Goal: Ask a question: Seek information or help from site administrators or community

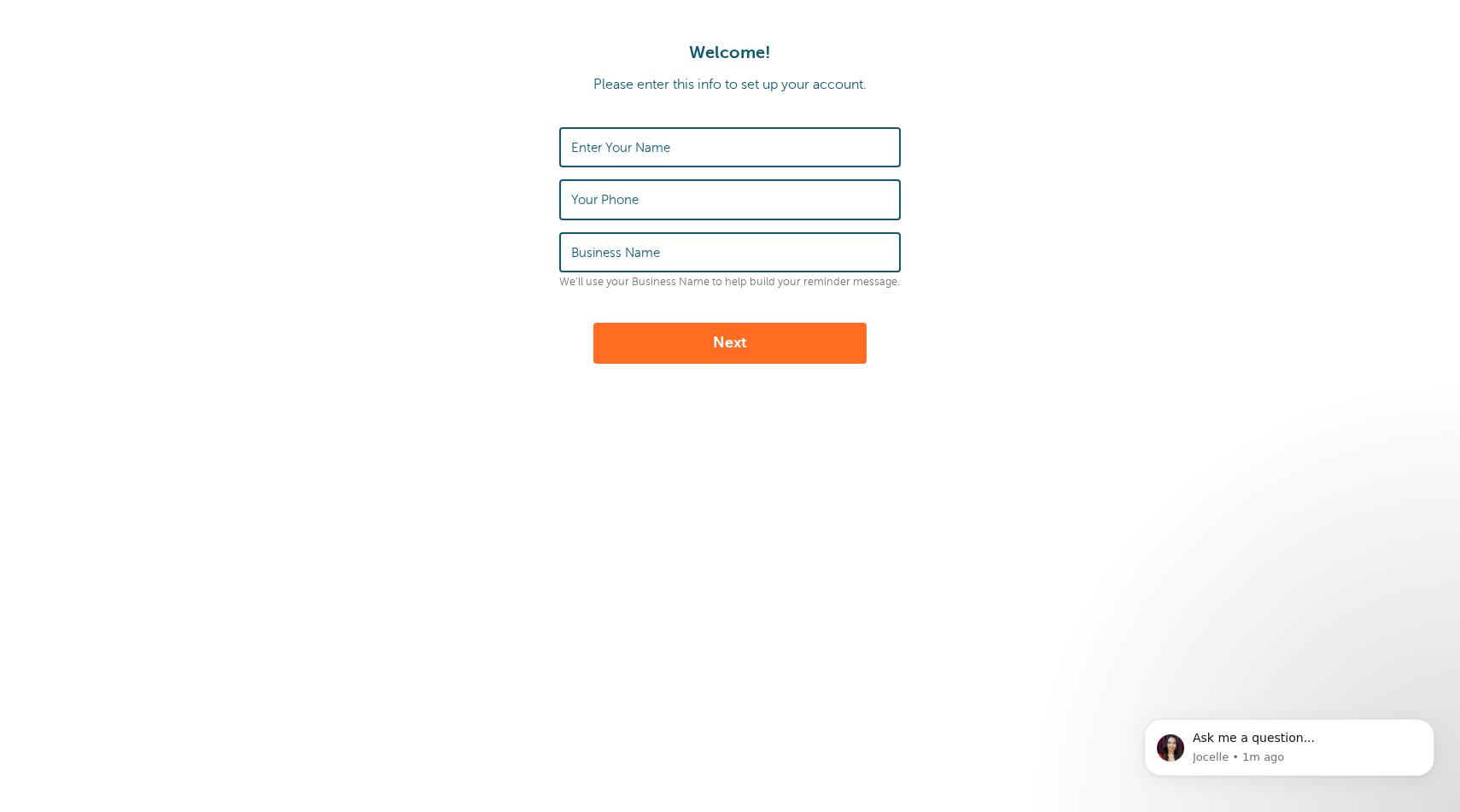
click at [766, 126] on div "Welcome! Please enter this info to set up your account. Enter Your Name Your Ph…" at bounding box center [730, 202] width 1427 height 321
click at [745, 131] on input "Enter Your Name" at bounding box center [730, 146] width 318 height 36
click at [619, 189] on input "Your Phone" at bounding box center [730, 198] width 318 height 36
click at [670, 147] on input "Max" at bounding box center [730, 146] width 318 height 36
type input "Max Xie"
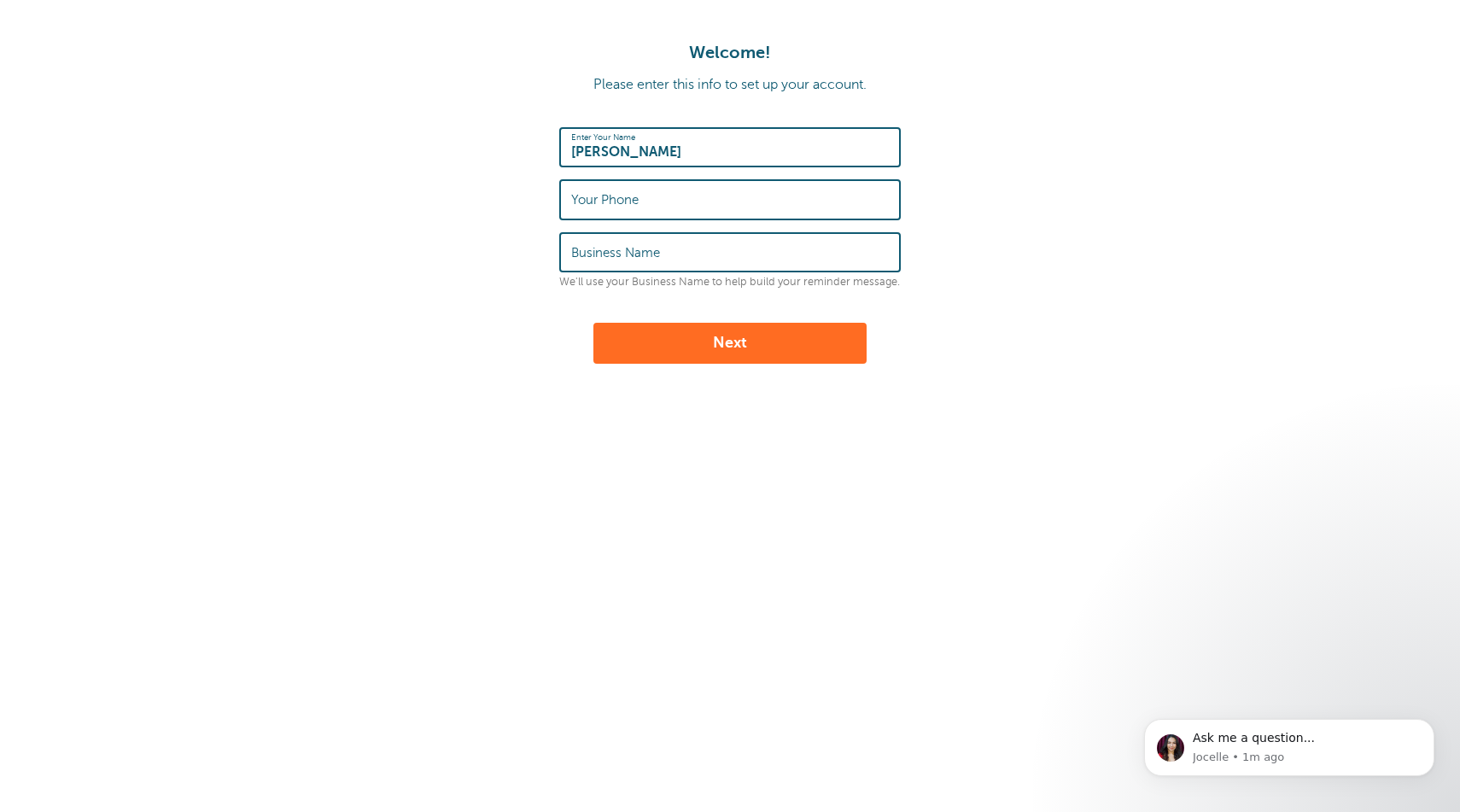
click at [581, 198] on label "Your Phone" at bounding box center [605, 200] width 68 height 16
click at [581, 198] on input "Your Phone" at bounding box center [730, 198] width 318 height 36
type input "7705803898"
click at [634, 253] on label "Business Name" at bounding box center [616, 253] width 88 height 16
click at [634, 253] on input "Business Name" at bounding box center [730, 251] width 318 height 36
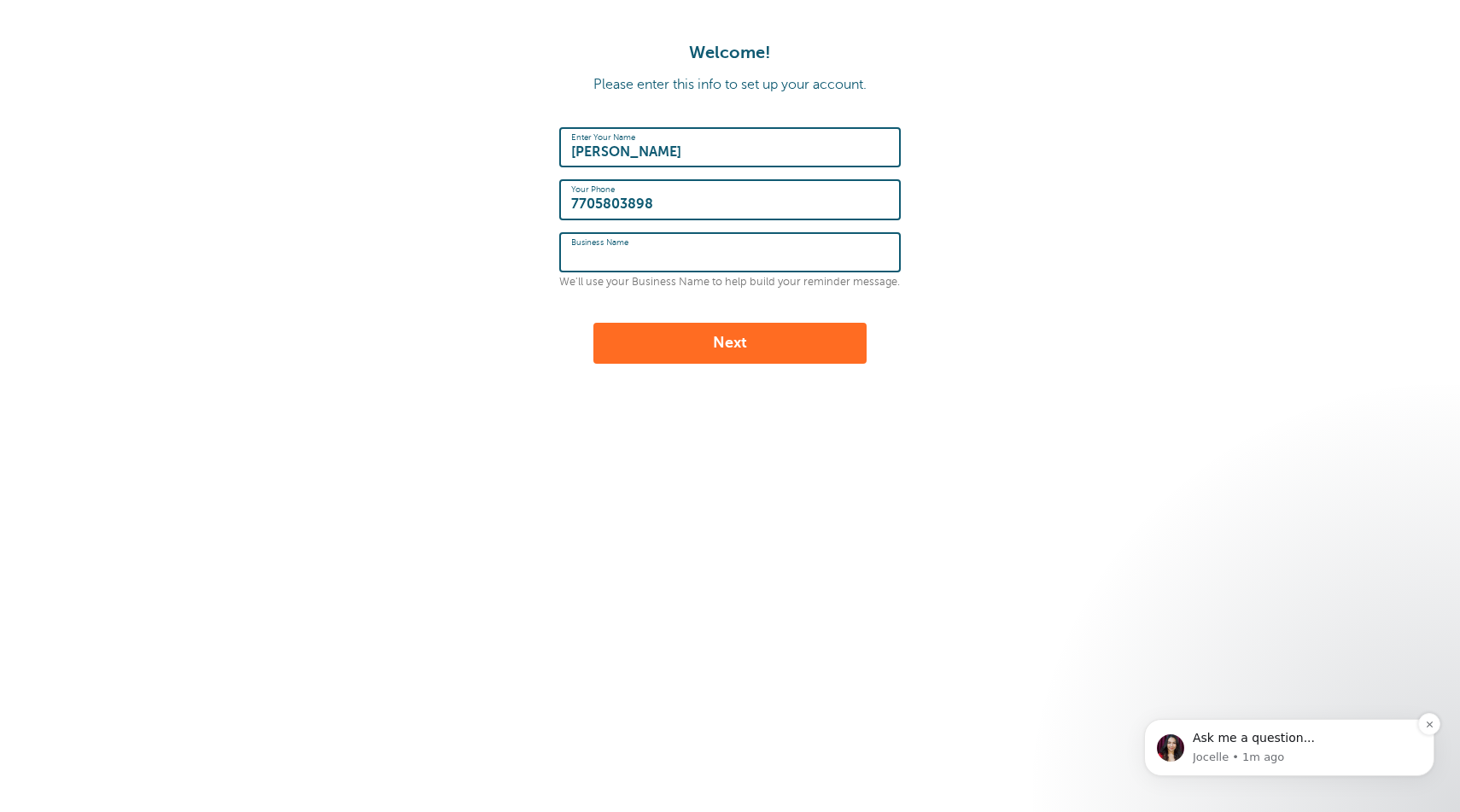
click at [1240, 754] on p "Jocelle • 1m ago" at bounding box center [1307, 758] width 229 height 16
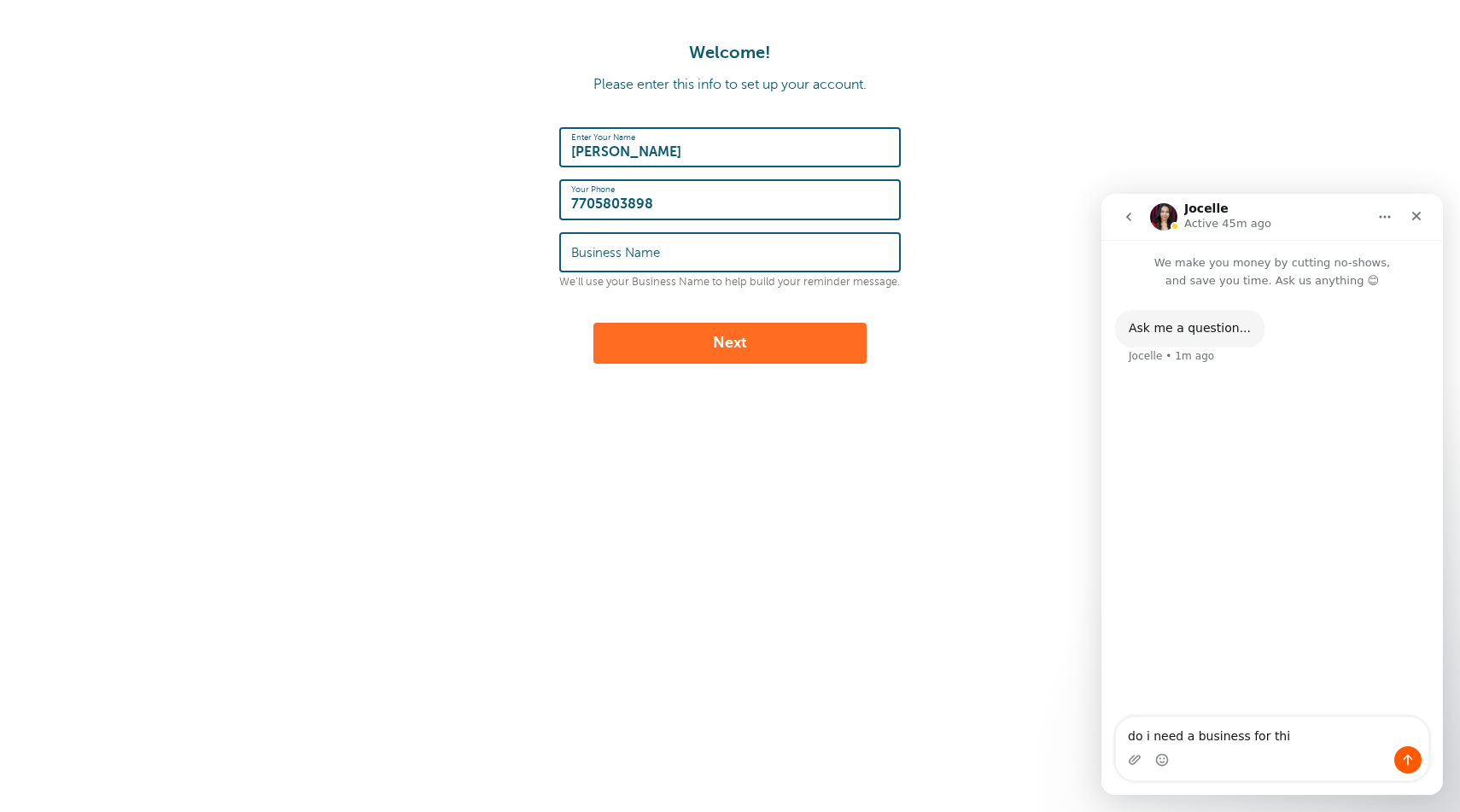
type textarea "do i need a business for this"
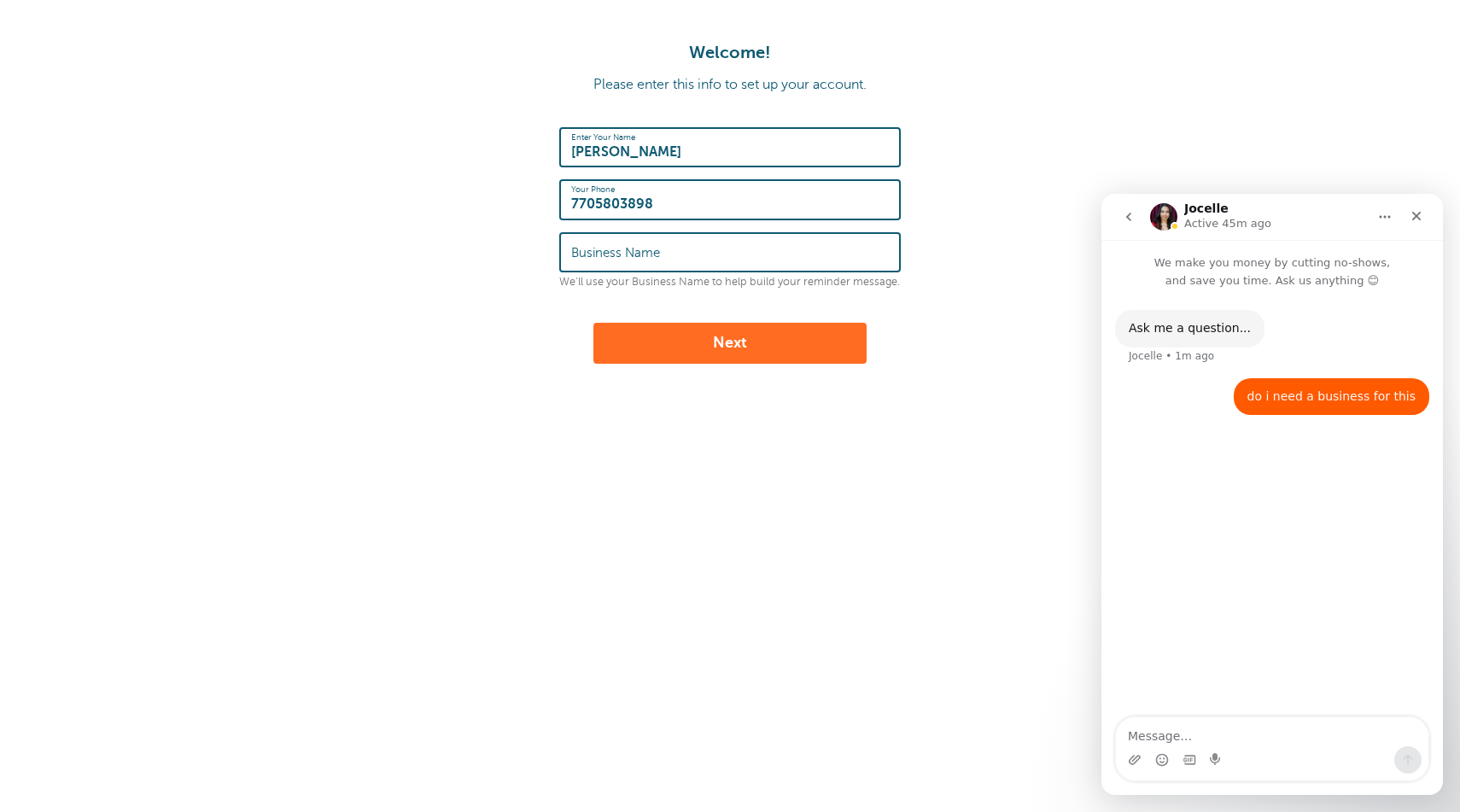
click at [653, 247] on label "Business Name" at bounding box center [616, 253] width 88 height 16
click at [653, 247] on input "Business Name" at bounding box center [730, 251] width 318 height 36
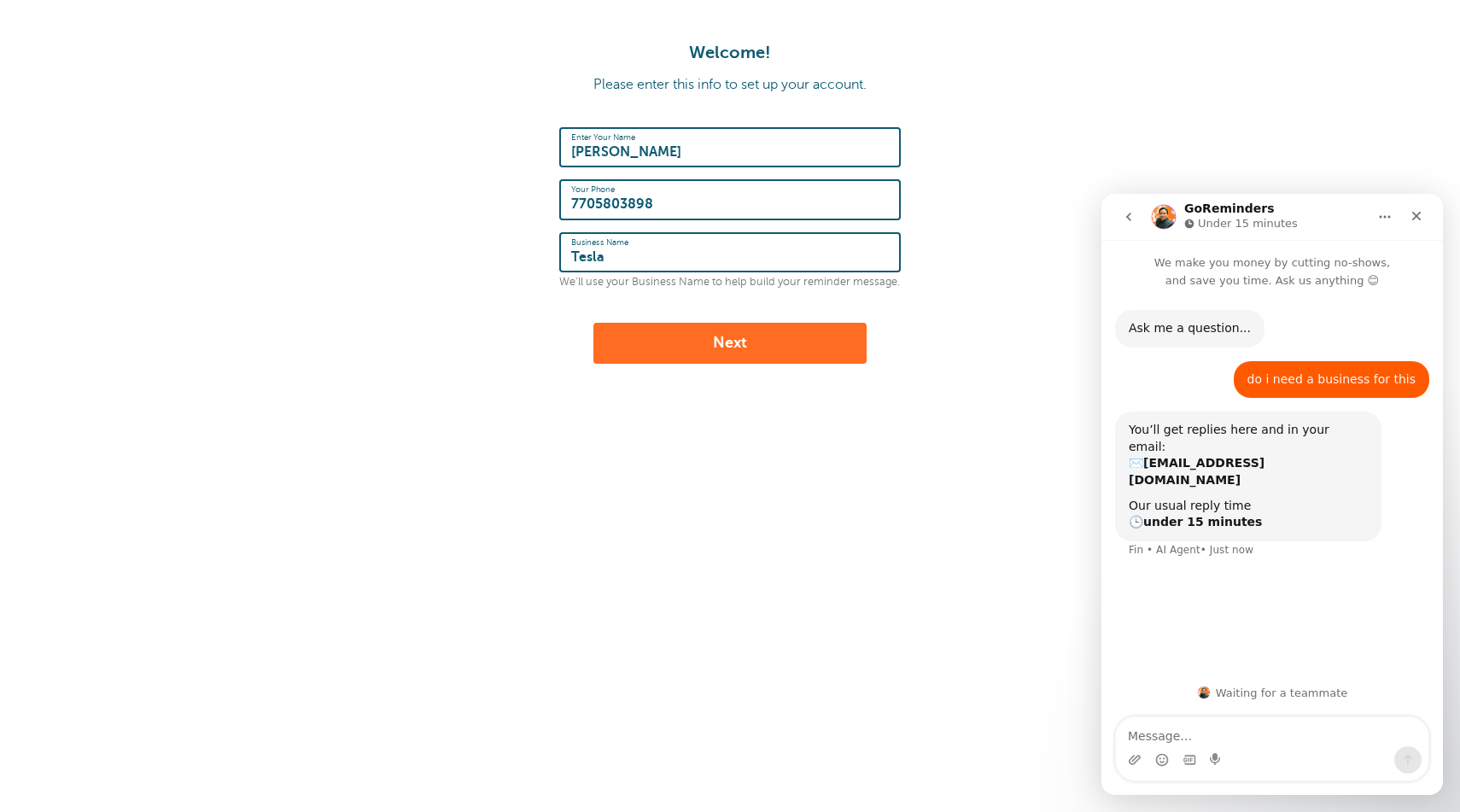
type input "Tesla"
click at [805, 347] on button "Next" at bounding box center [730, 344] width 273 height 41
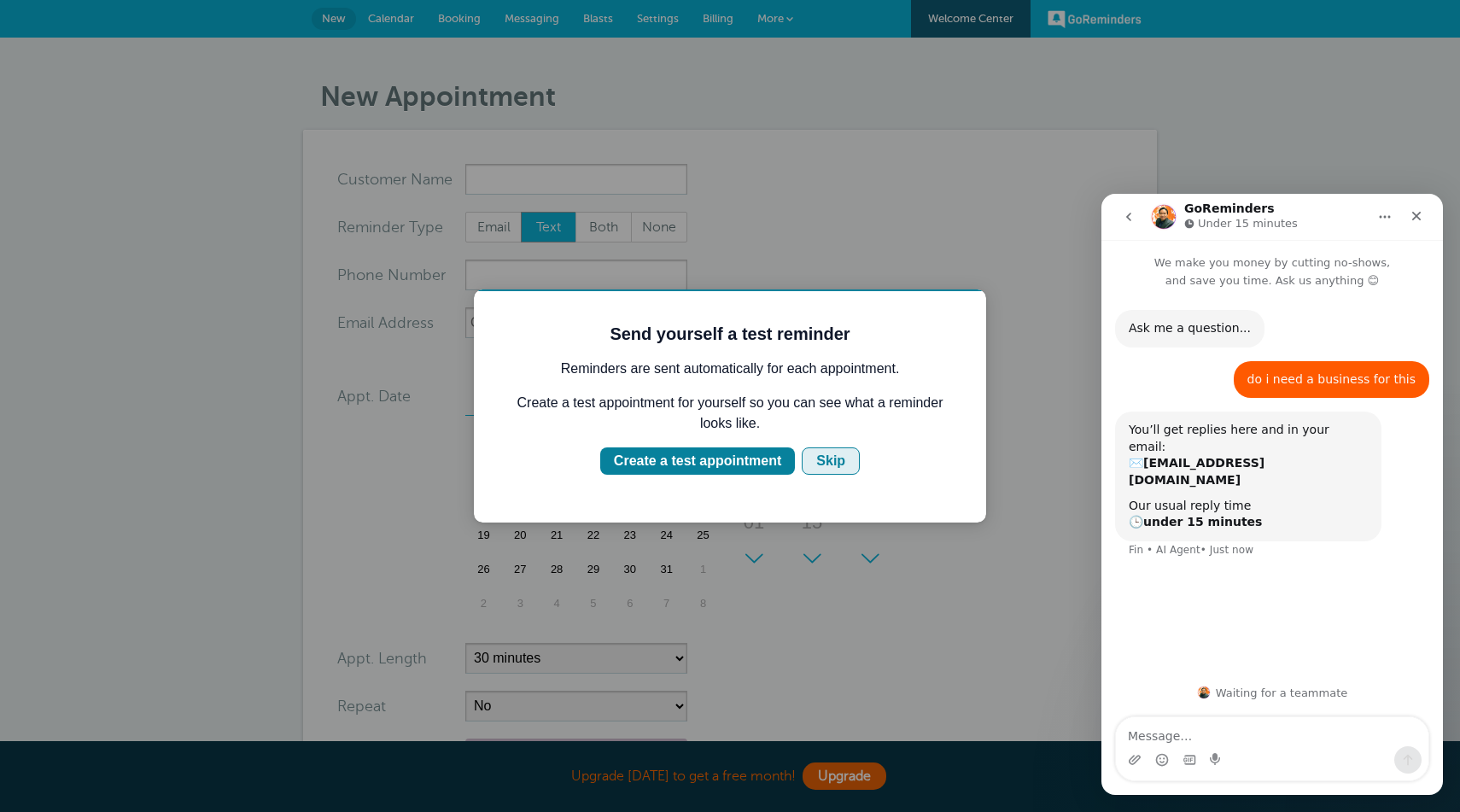
click at [844, 458] on div "Skip" at bounding box center [832, 460] width 29 height 21
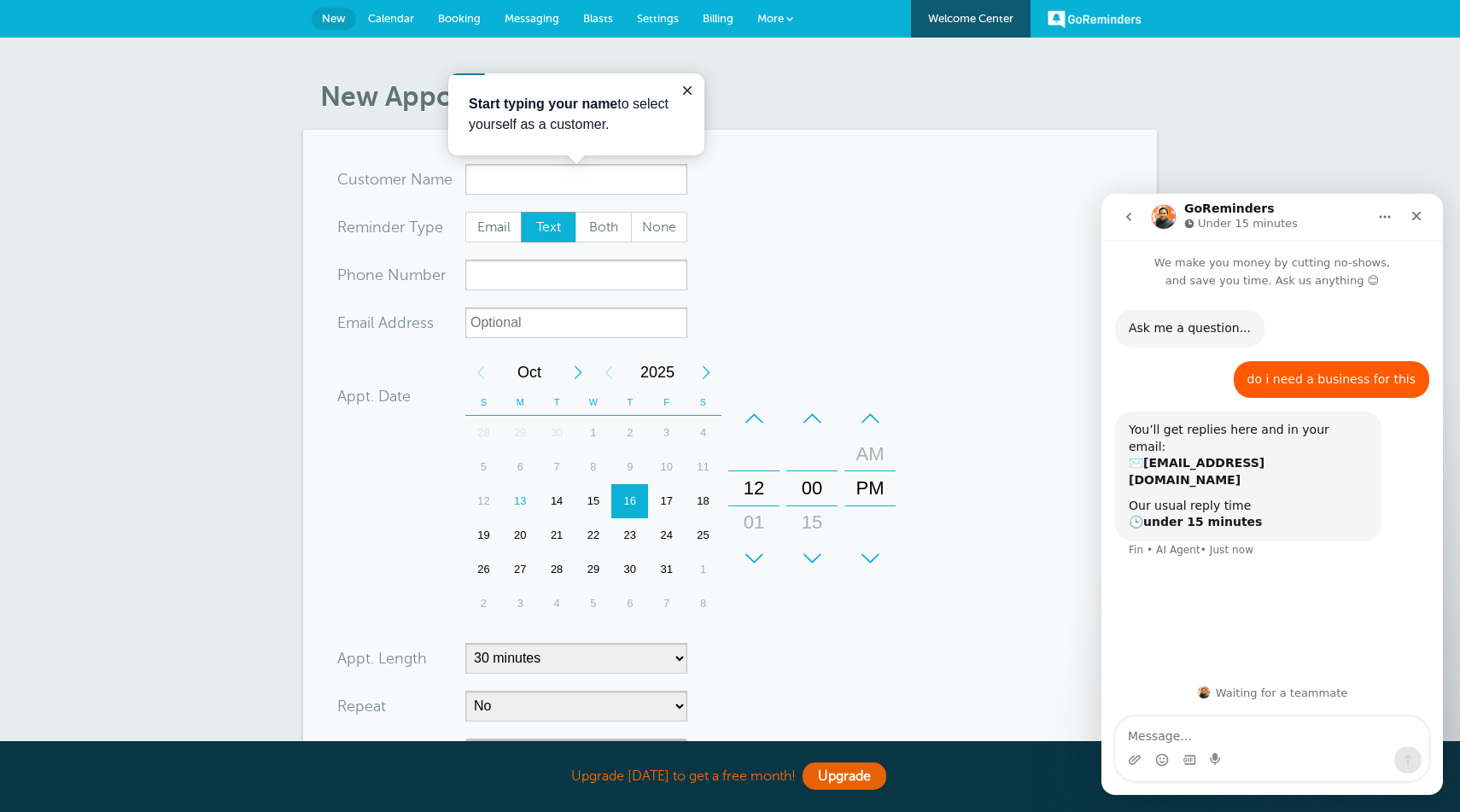
click at [514, 26] on link "Messaging" at bounding box center [532, 19] width 79 height 37
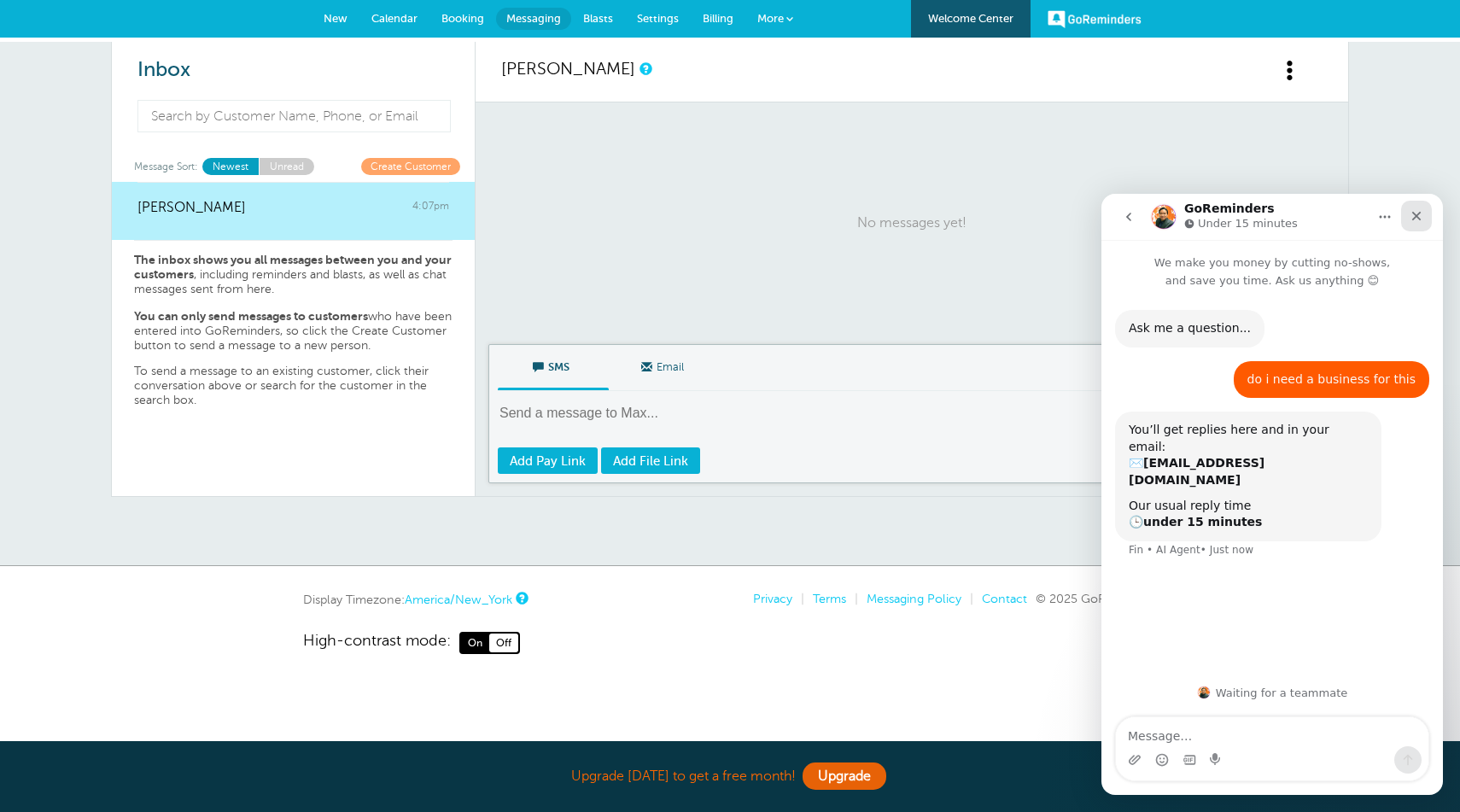
click at [1416, 220] on icon "Close" at bounding box center [1417, 216] width 14 height 14
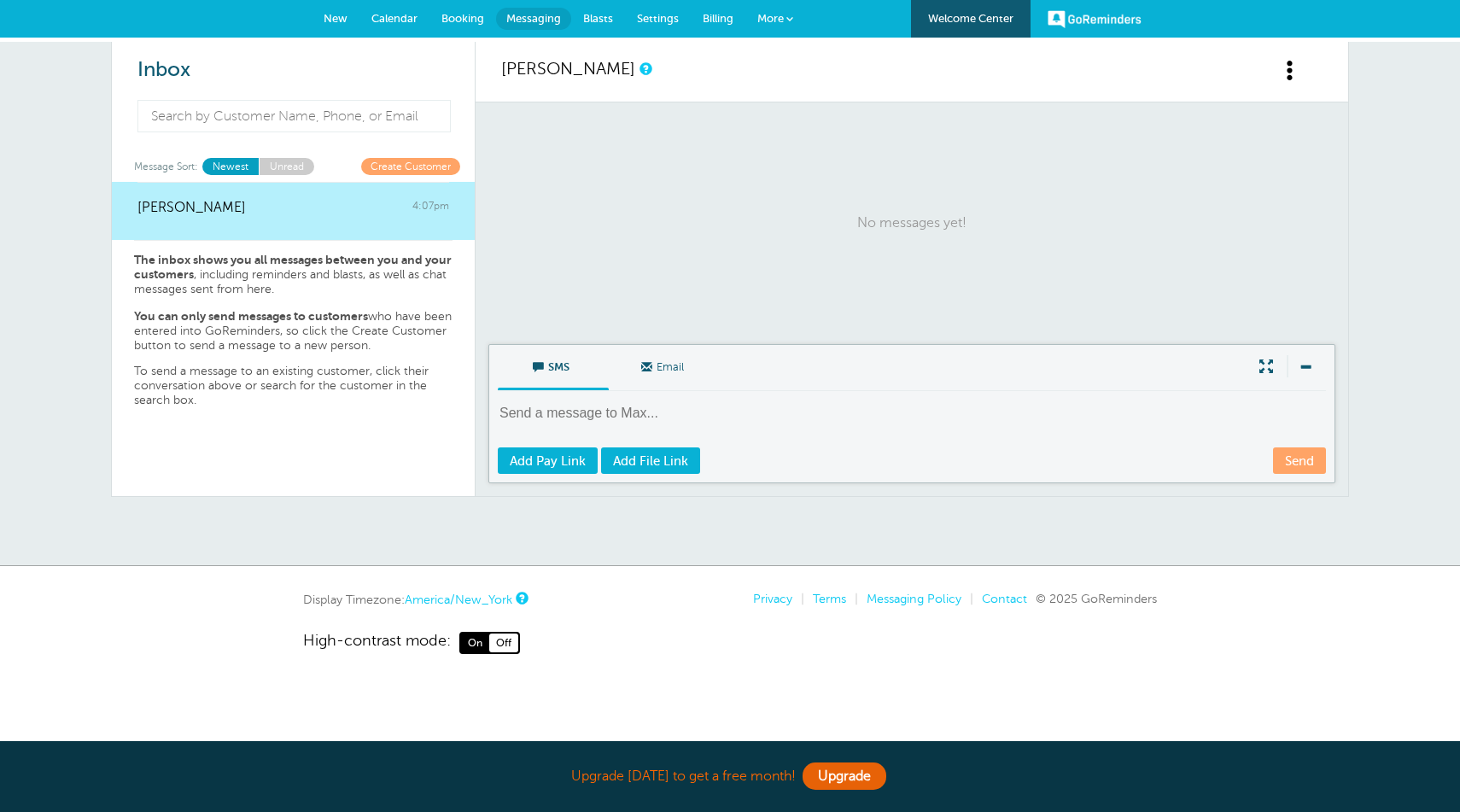
click at [1205, 794] on section "Upgrade today to get a free month! Upgrade" at bounding box center [730, 777] width 1460 height 71
click at [592, 415] on textarea at bounding box center [913, 424] width 832 height 42
type textarea "j"
type textarea "wat up"
click at [1289, 460] on link "Send" at bounding box center [1300, 460] width 53 height 27
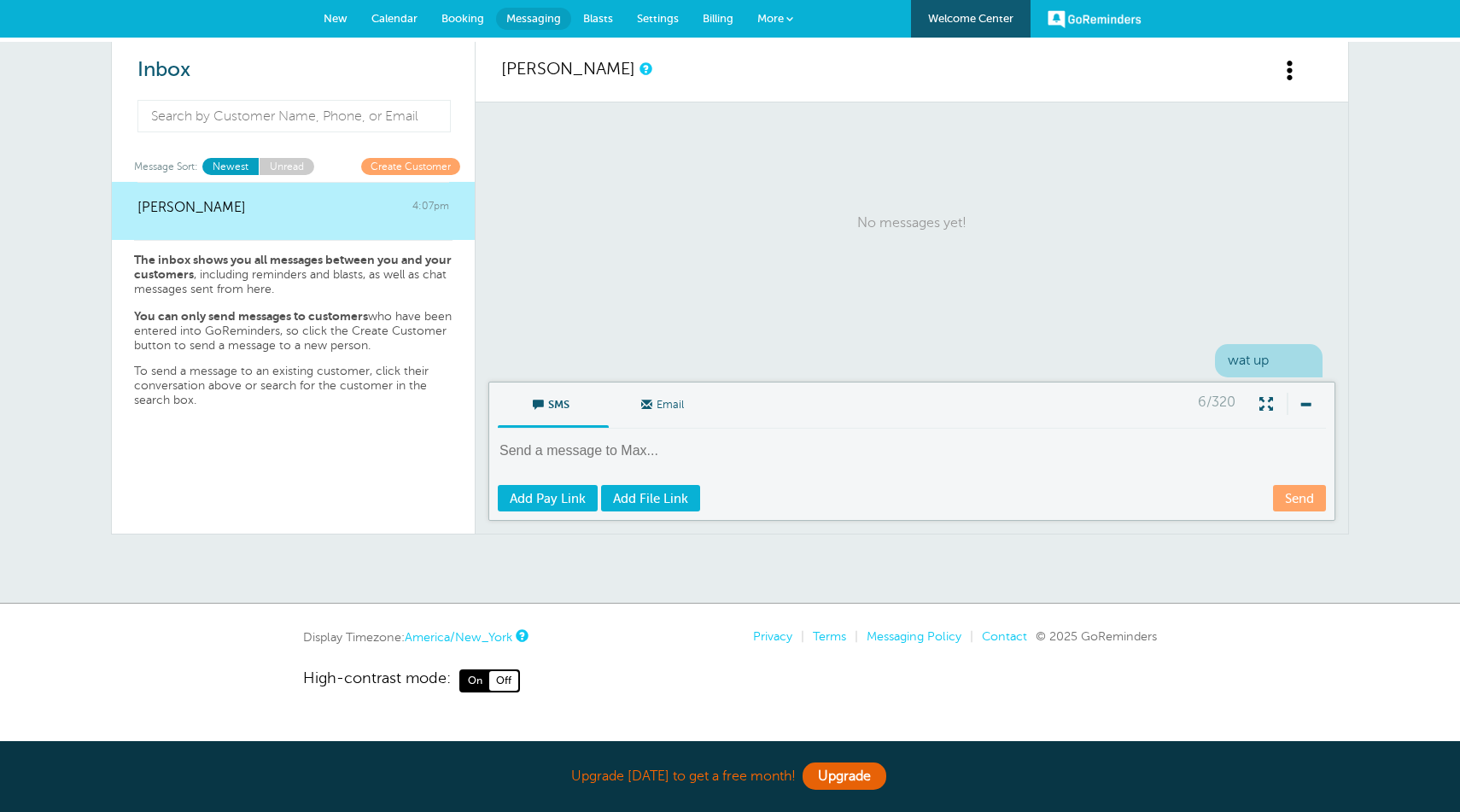
click at [855, 449] on textarea at bounding box center [913, 462] width 832 height 42
click at [452, 25] on link "Booking" at bounding box center [463, 19] width 67 height 37
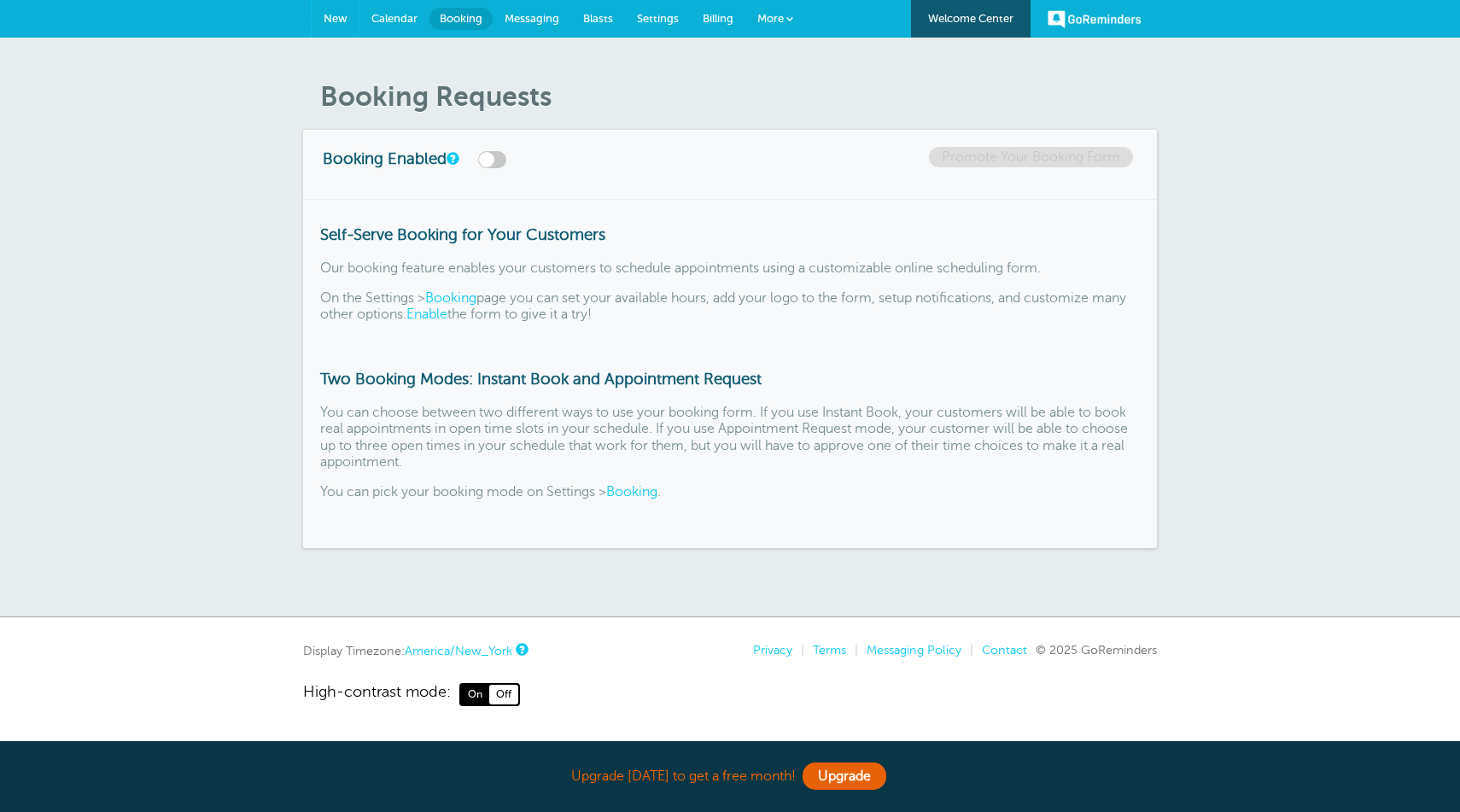
click at [323, 16] on link "New" at bounding box center [336, 19] width 48 height 37
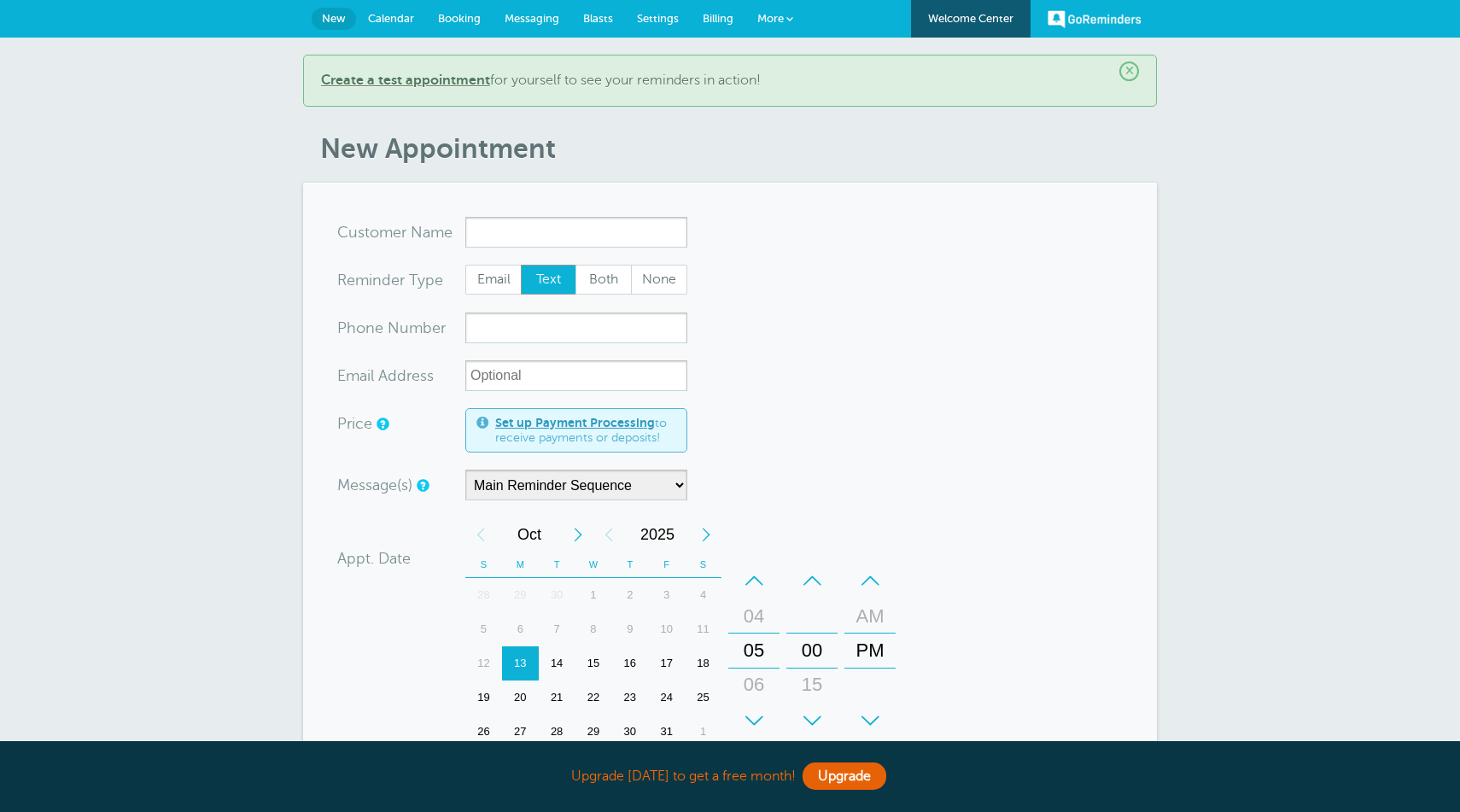
click at [407, 22] on span "Calendar" at bounding box center [391, 18] width 46 height 13
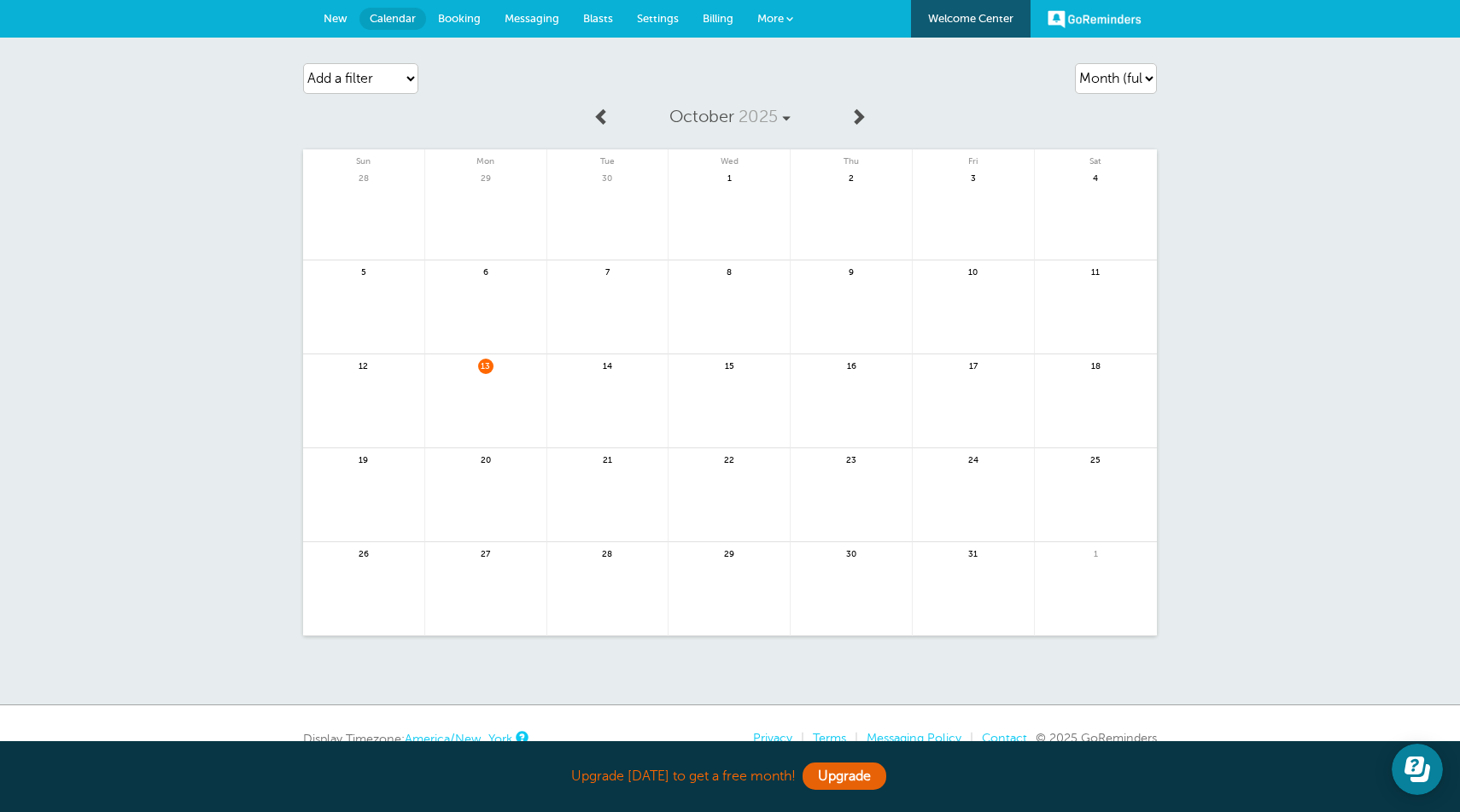
click at [458, 20] on span "Booking" at bounding box center [459, 18] width 42 height 13
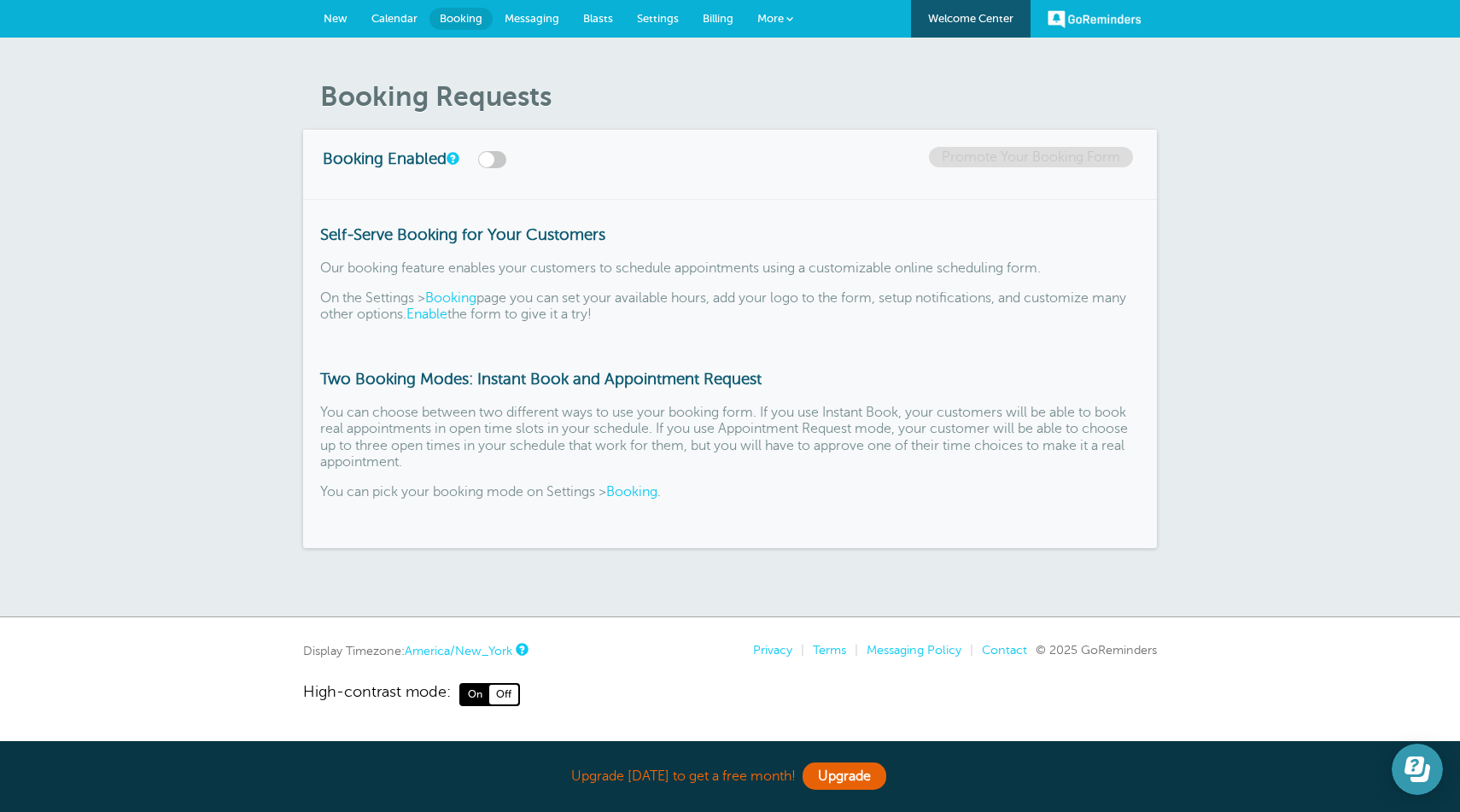
click at [1418, 783] on button "Open Learn | Contact Us" at bounding box center [1418, 770] width 51 height 51
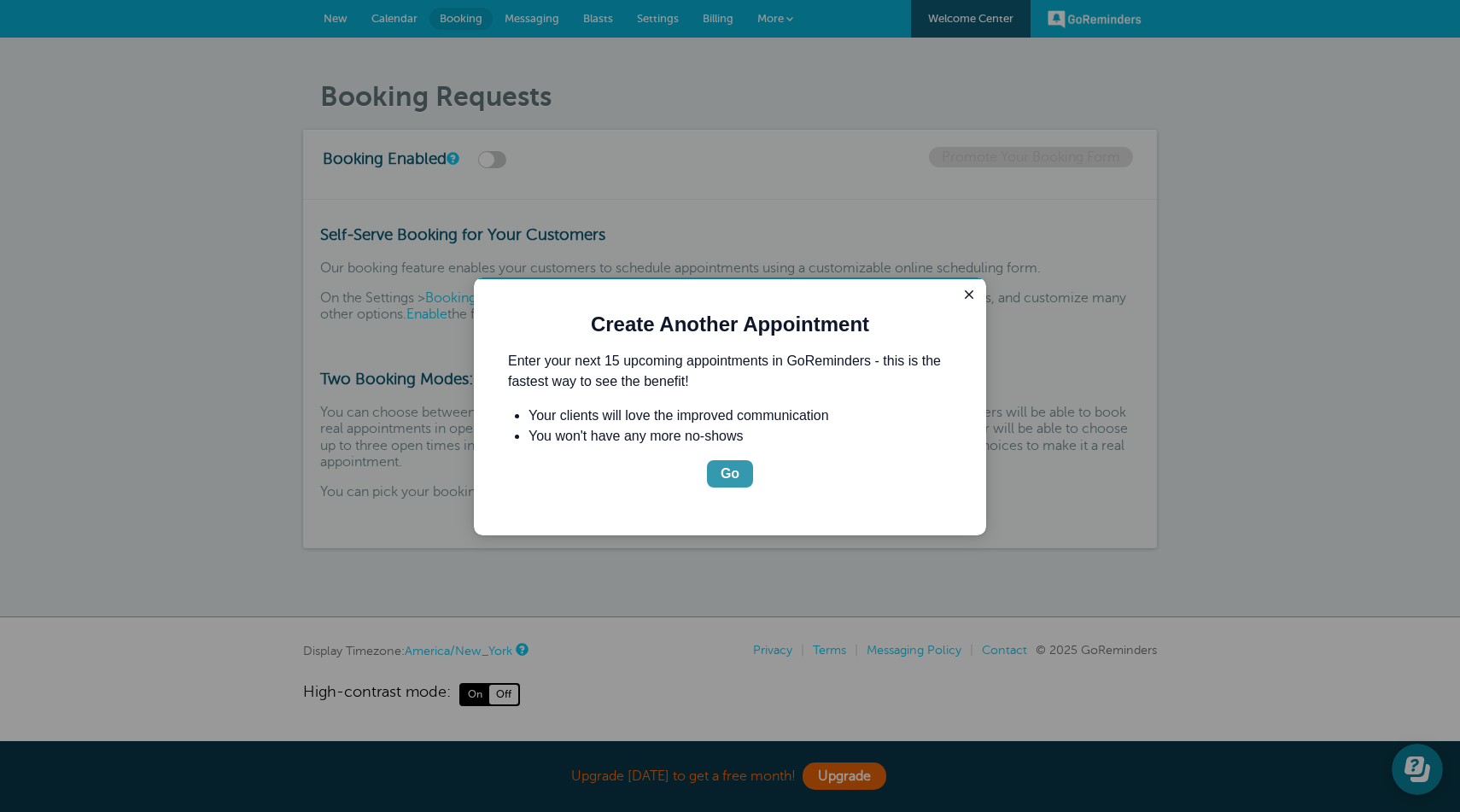
click at [726, 474] on div "Go" at bounding box center [730, 473] width 19 height 21
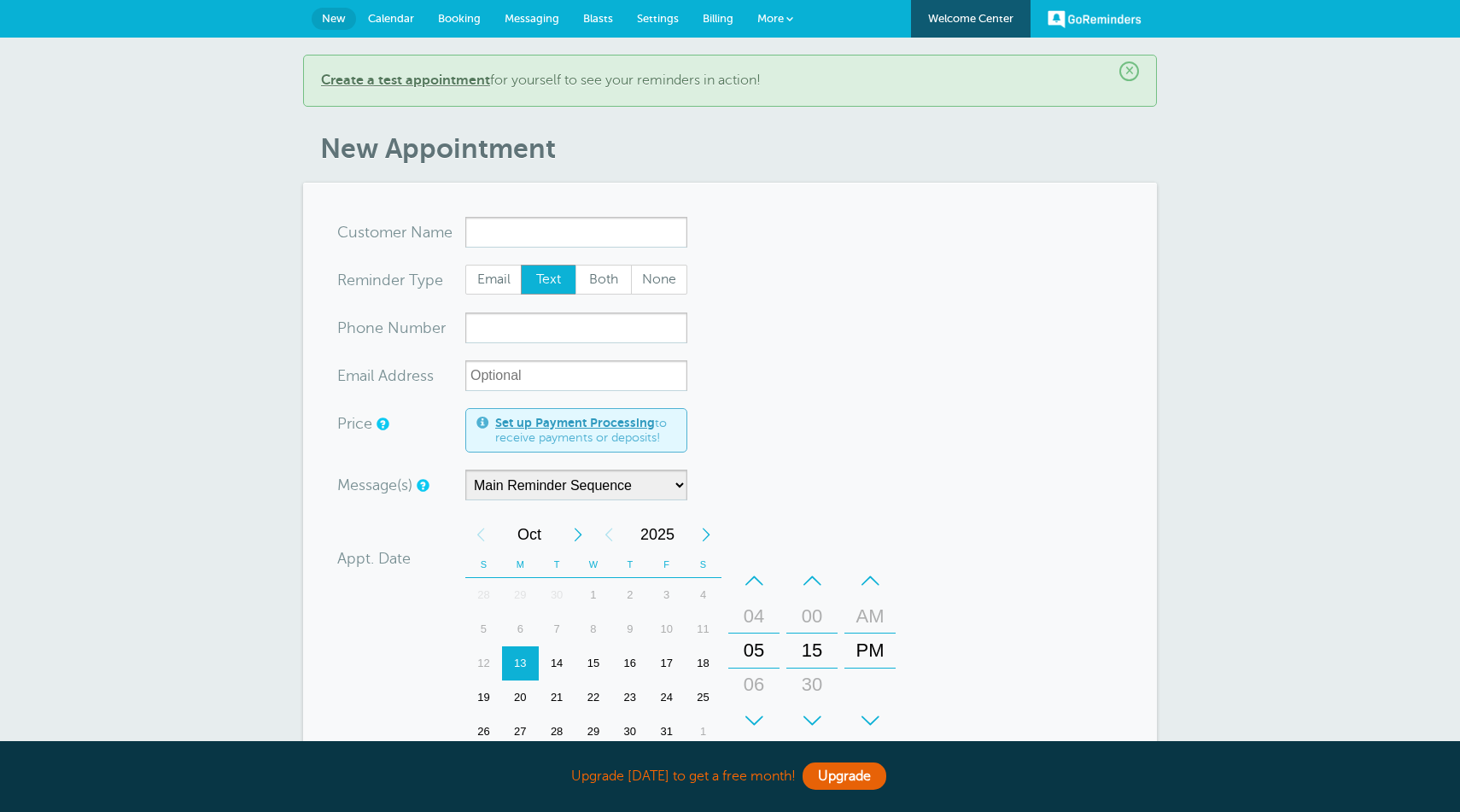
click at [998, 21] on link "Welcome Center" at bounding box center [971, 19] width 120 height 37
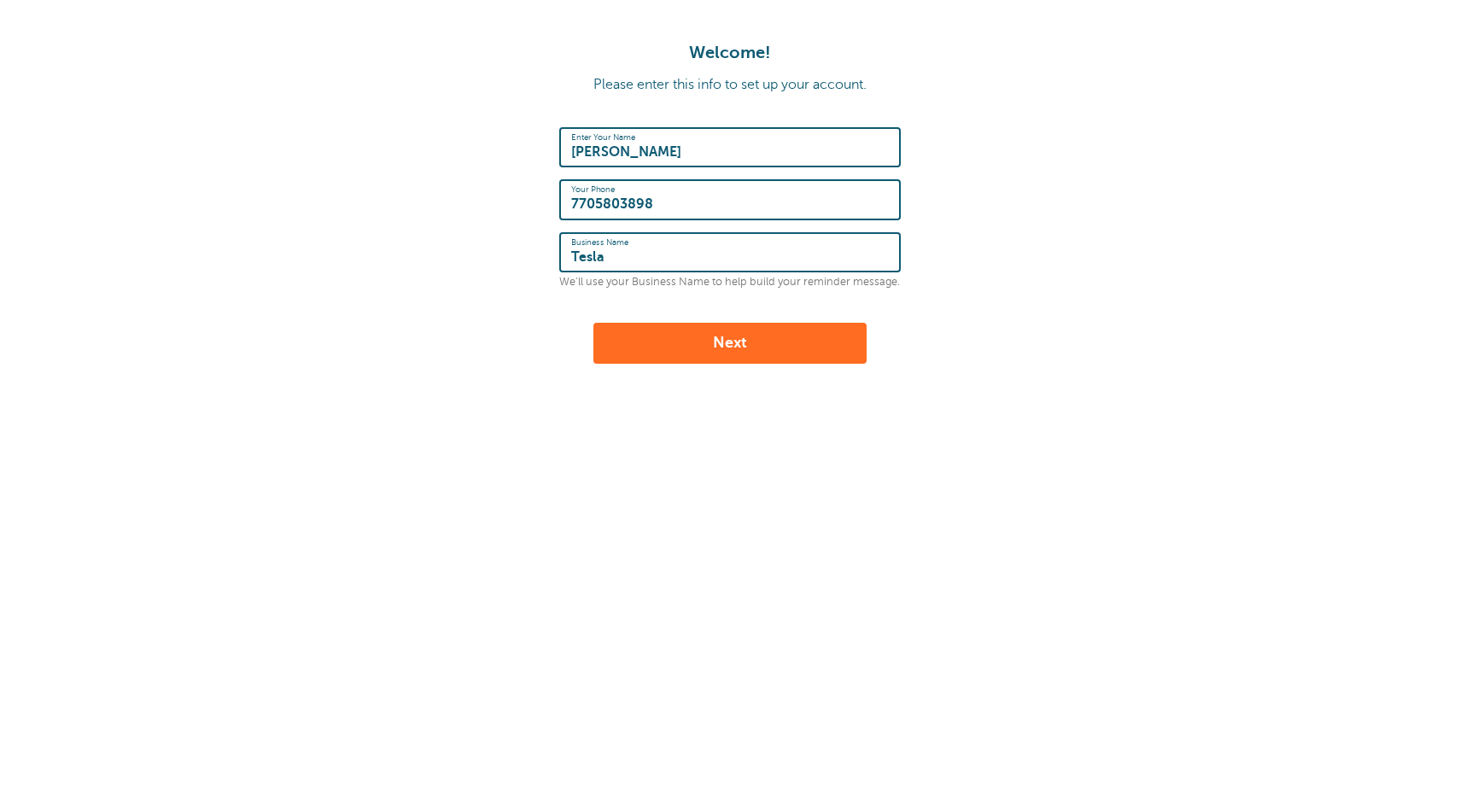
click at [775, 344] on button "Next" at bounding box center [730, 344] width 273 height 41
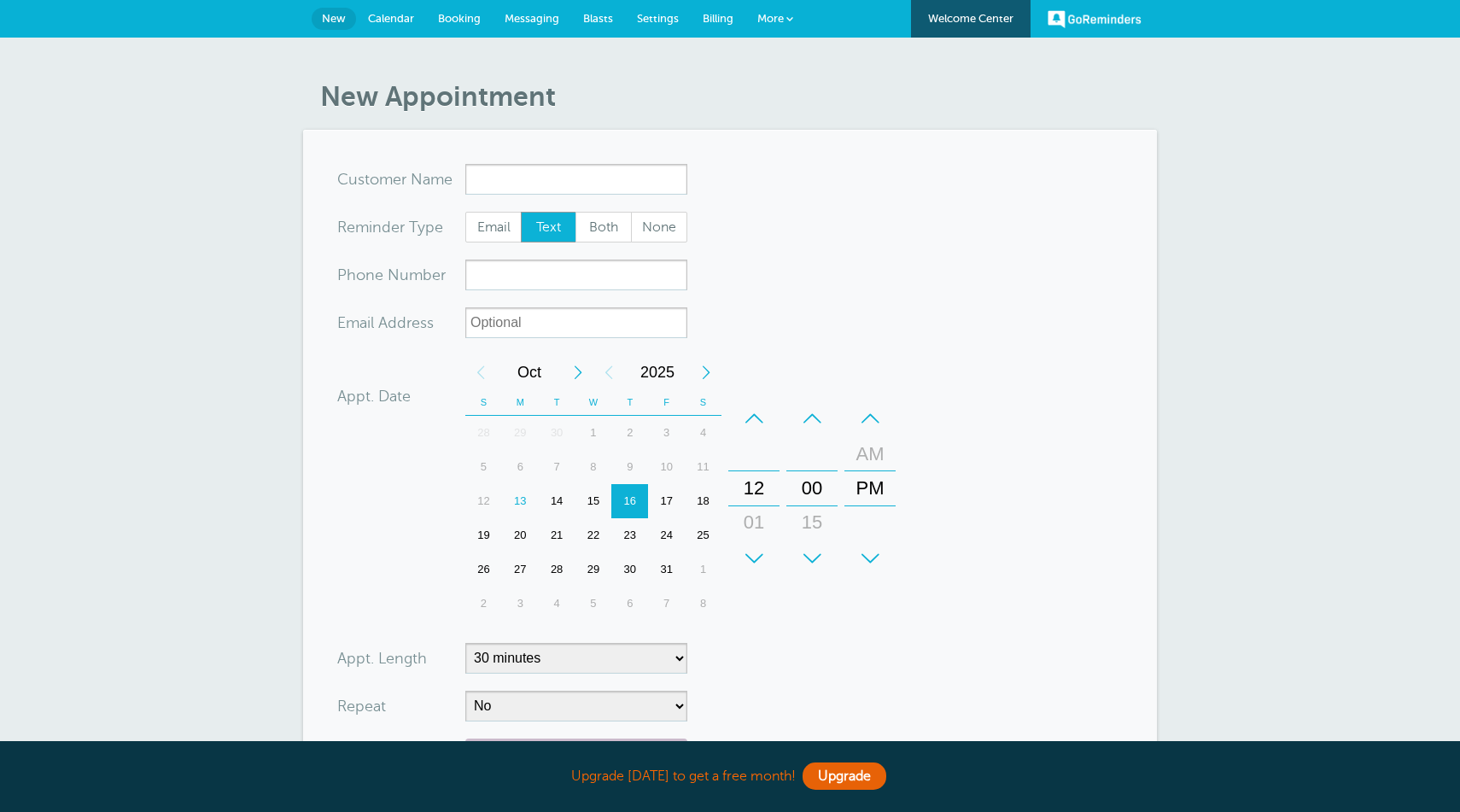
click at [521, 14] on span "Messaging" at bounding box center [532, 18] width 55 height 13
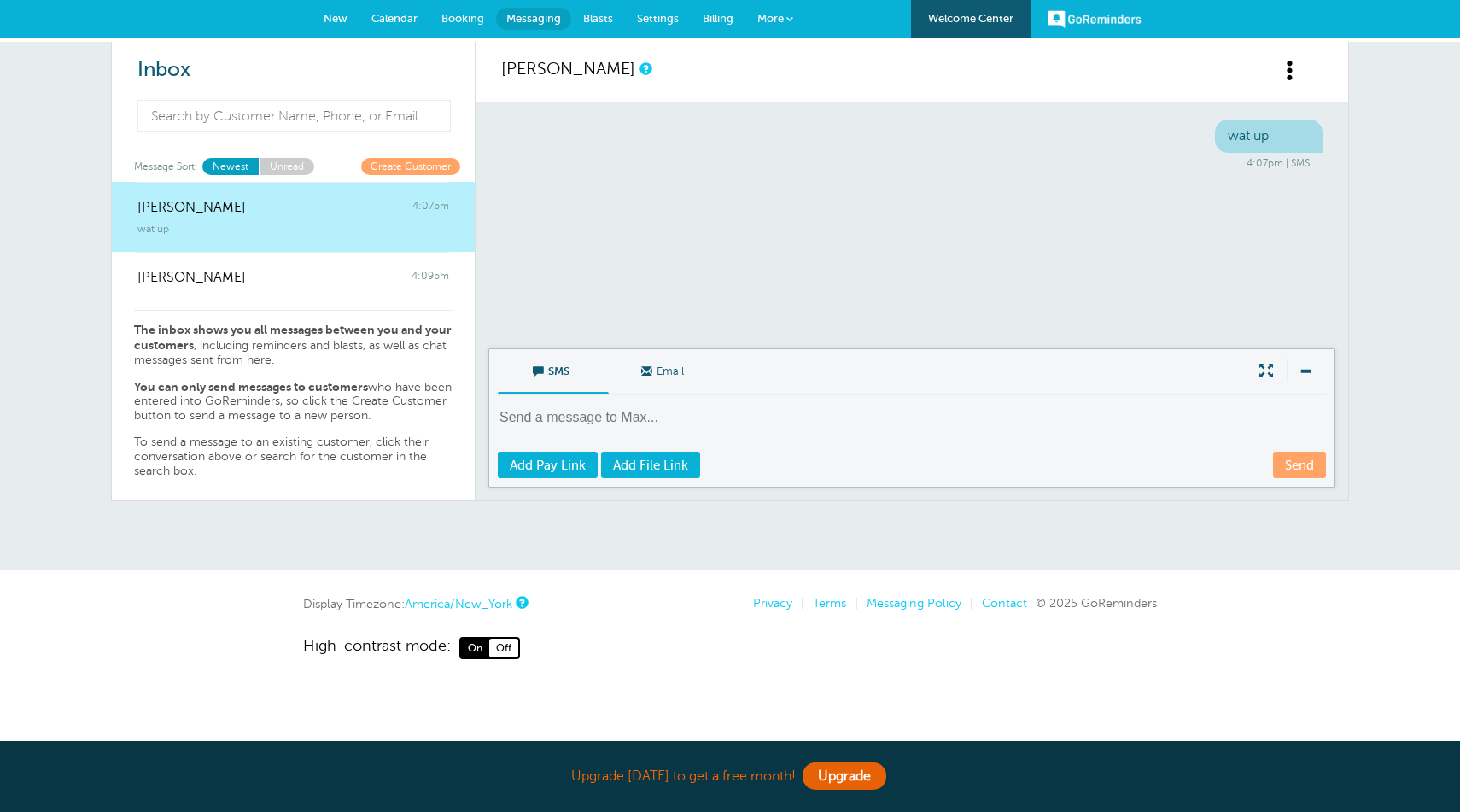
click at [400, 171] on link "Create Customer" at bounding box center [410, 166] width 99 height 17
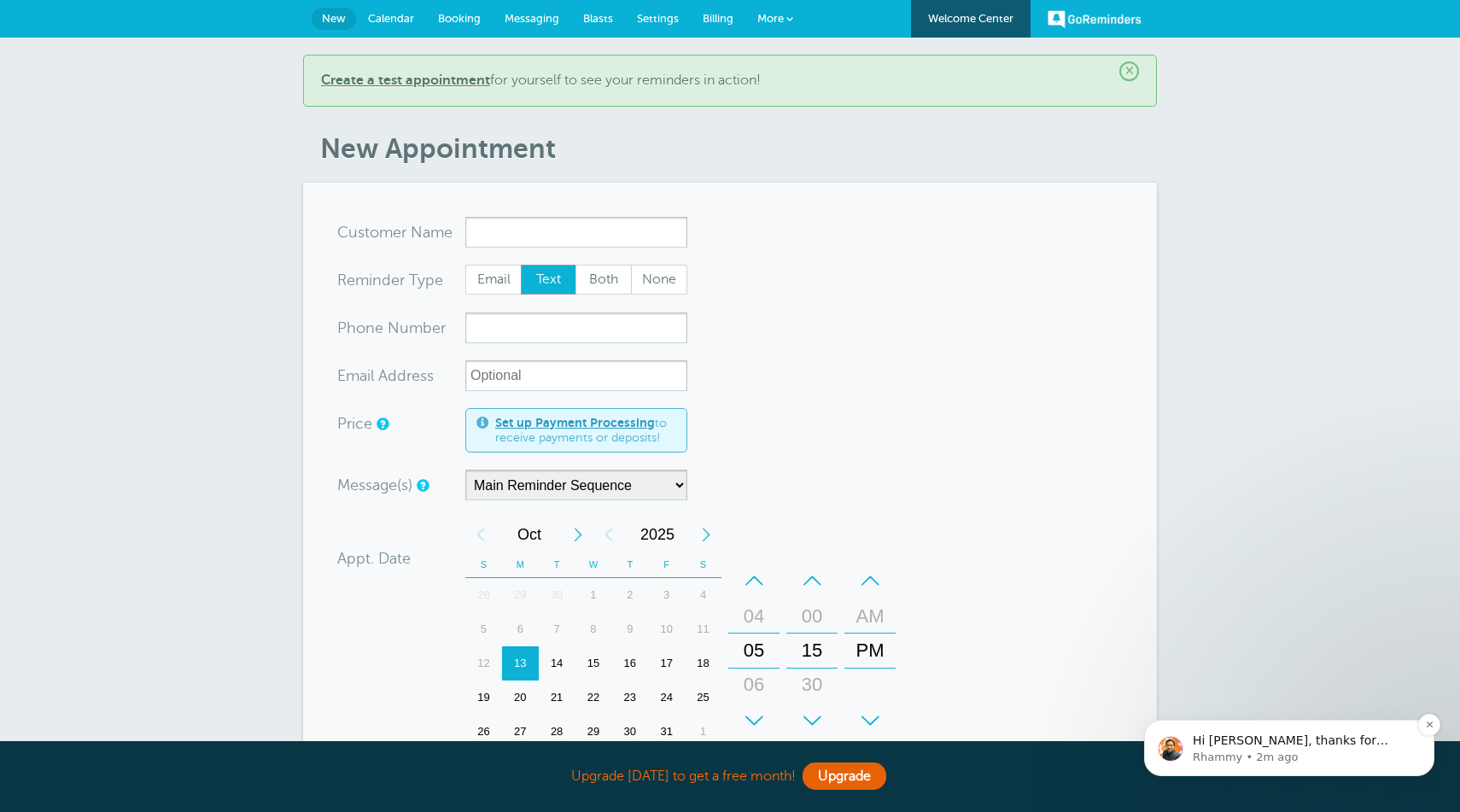
click at [1250, 722] on div "Hi [PERSON_NAME], thanks for reaching out! Many of our users are individuals or…" at bounding box center [1290, 747] width 291 height 56
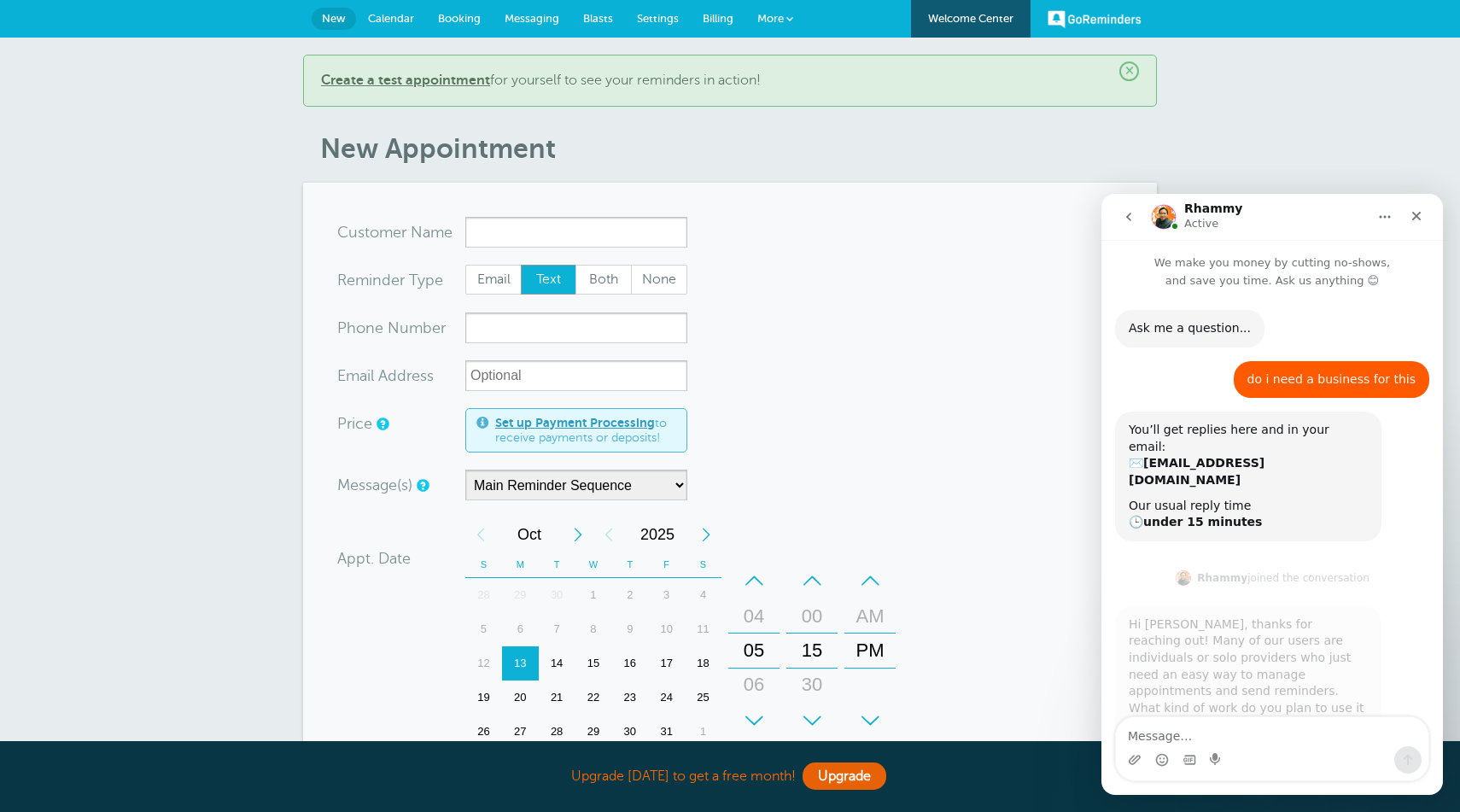
scroll to position [3, 0]
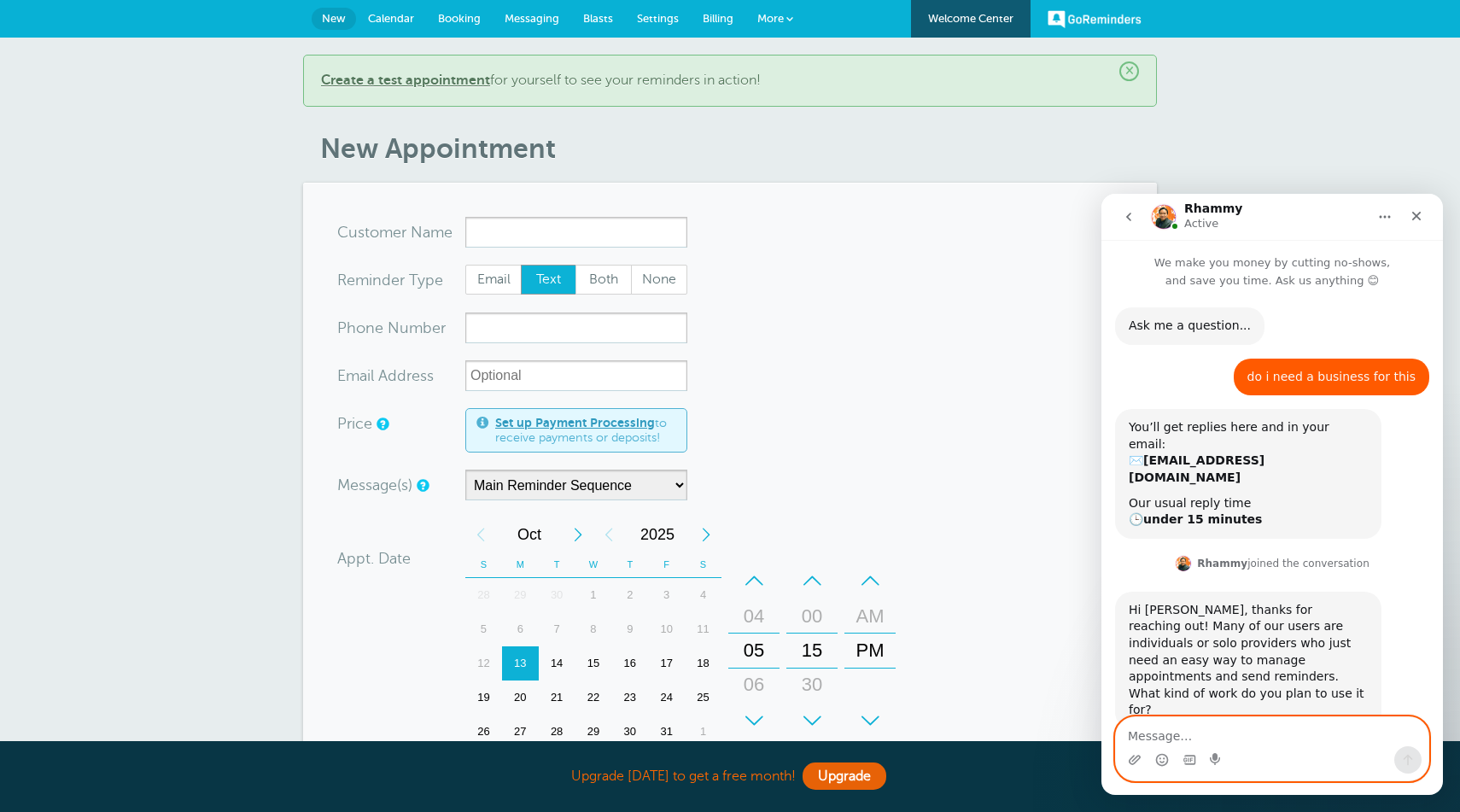
click at [1256, 721] on textarea "Message…" at bounding box center [1272, 732] width 312 height 29
type textarea "i need to send notifications to a specific number"
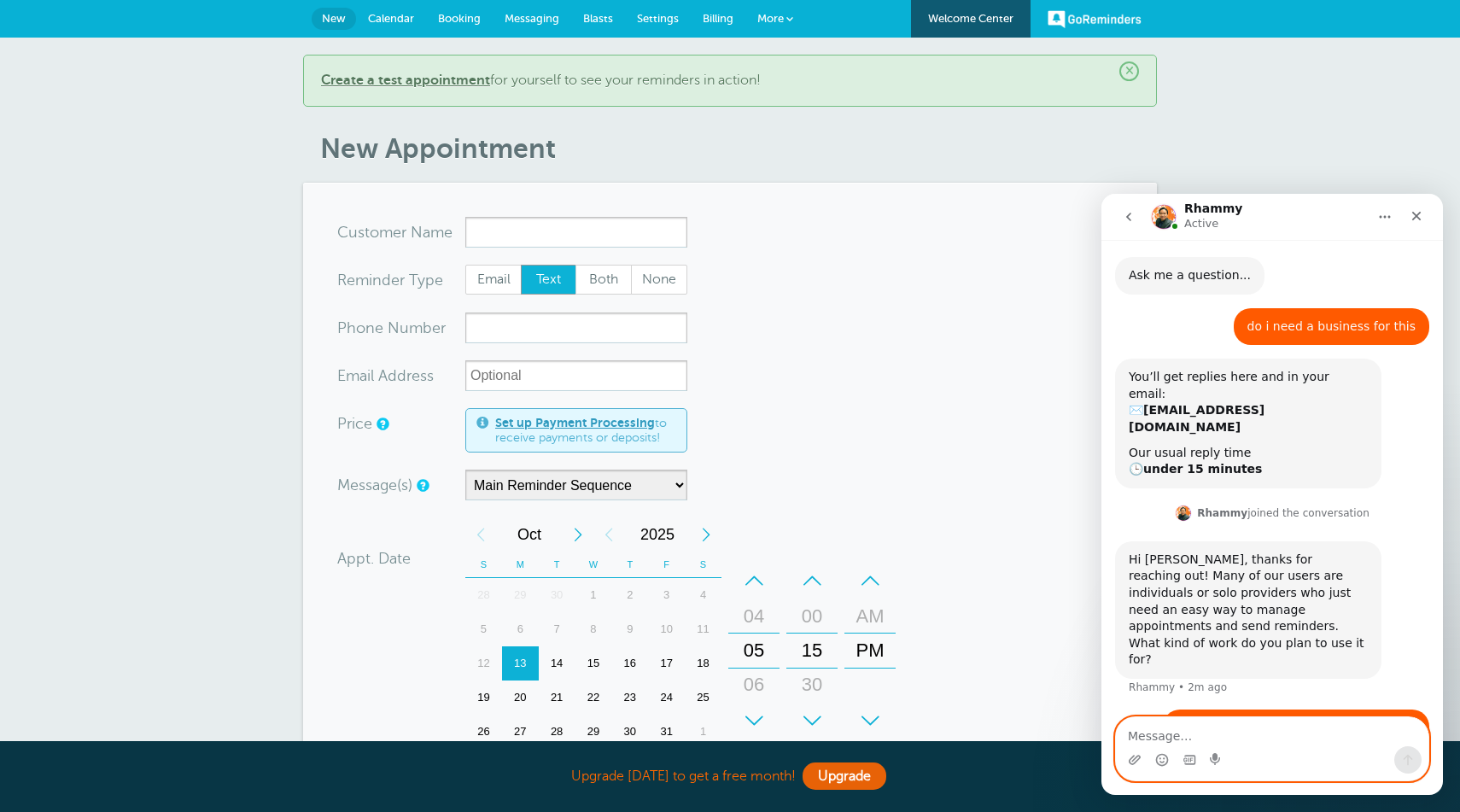
type textarea "b"
type textarea "for personal use"
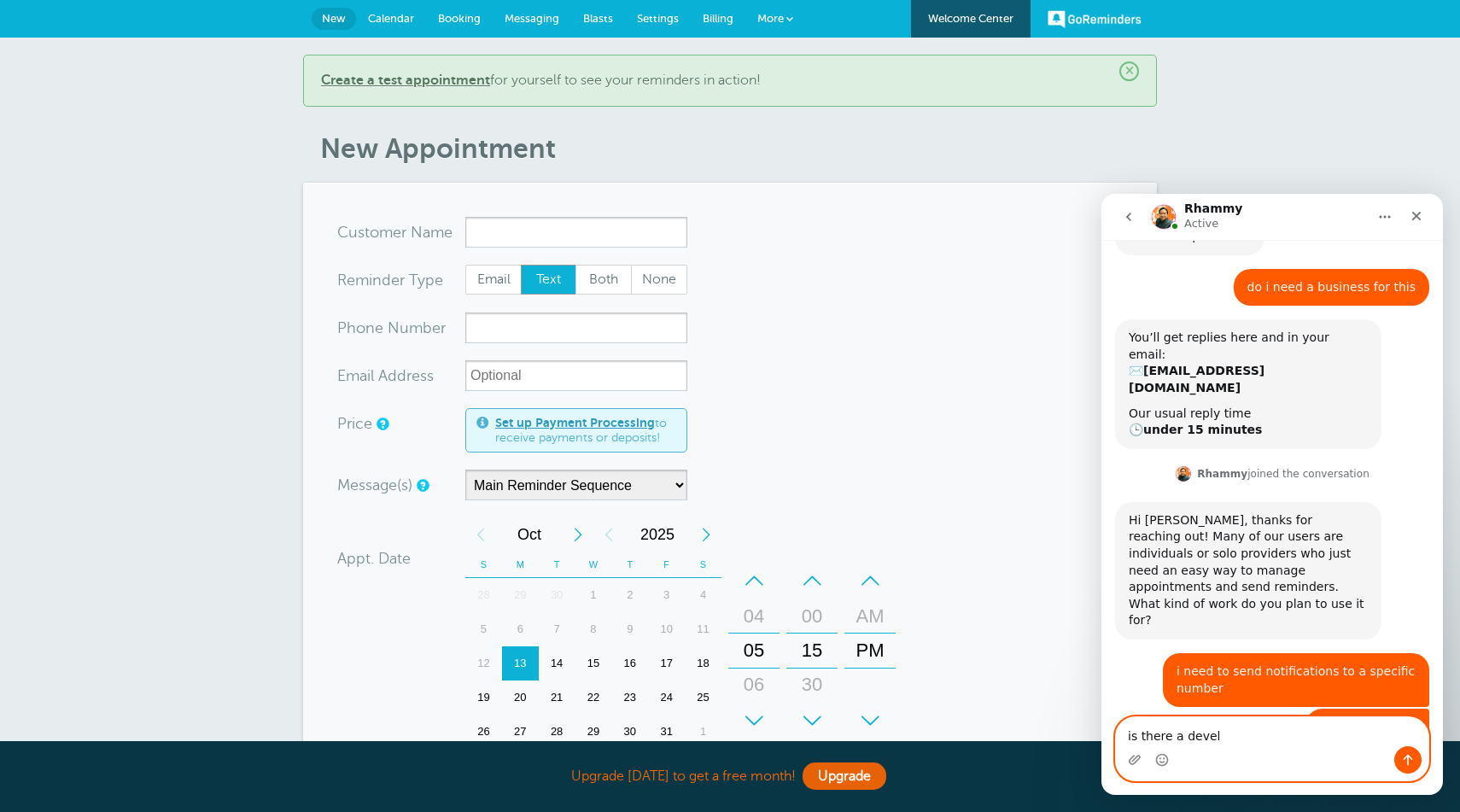
type textarea "is there a develo"
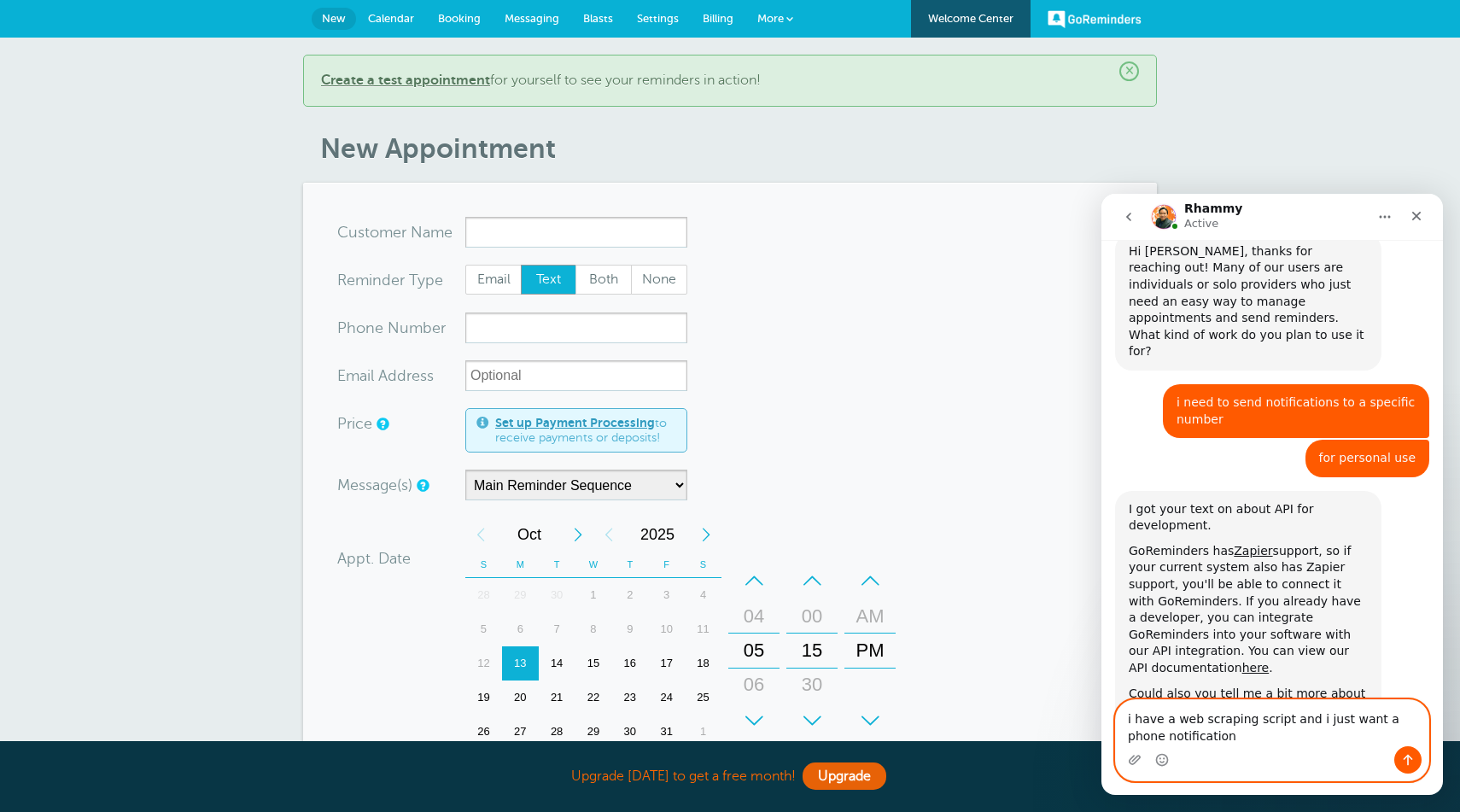
scroll to position [424, 0]
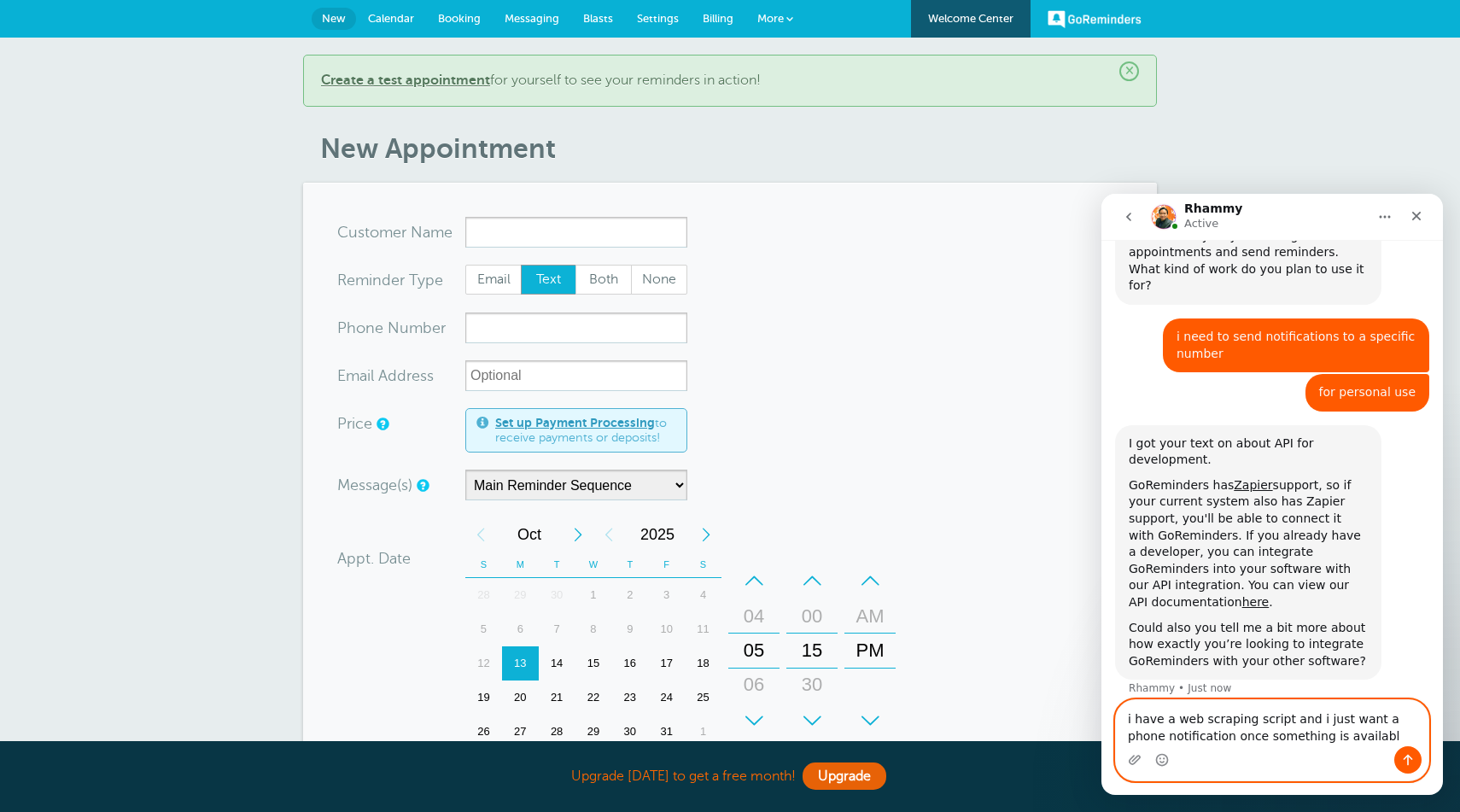
type textarea "i have a web scraping script and i just want a phone notification once somethin…"
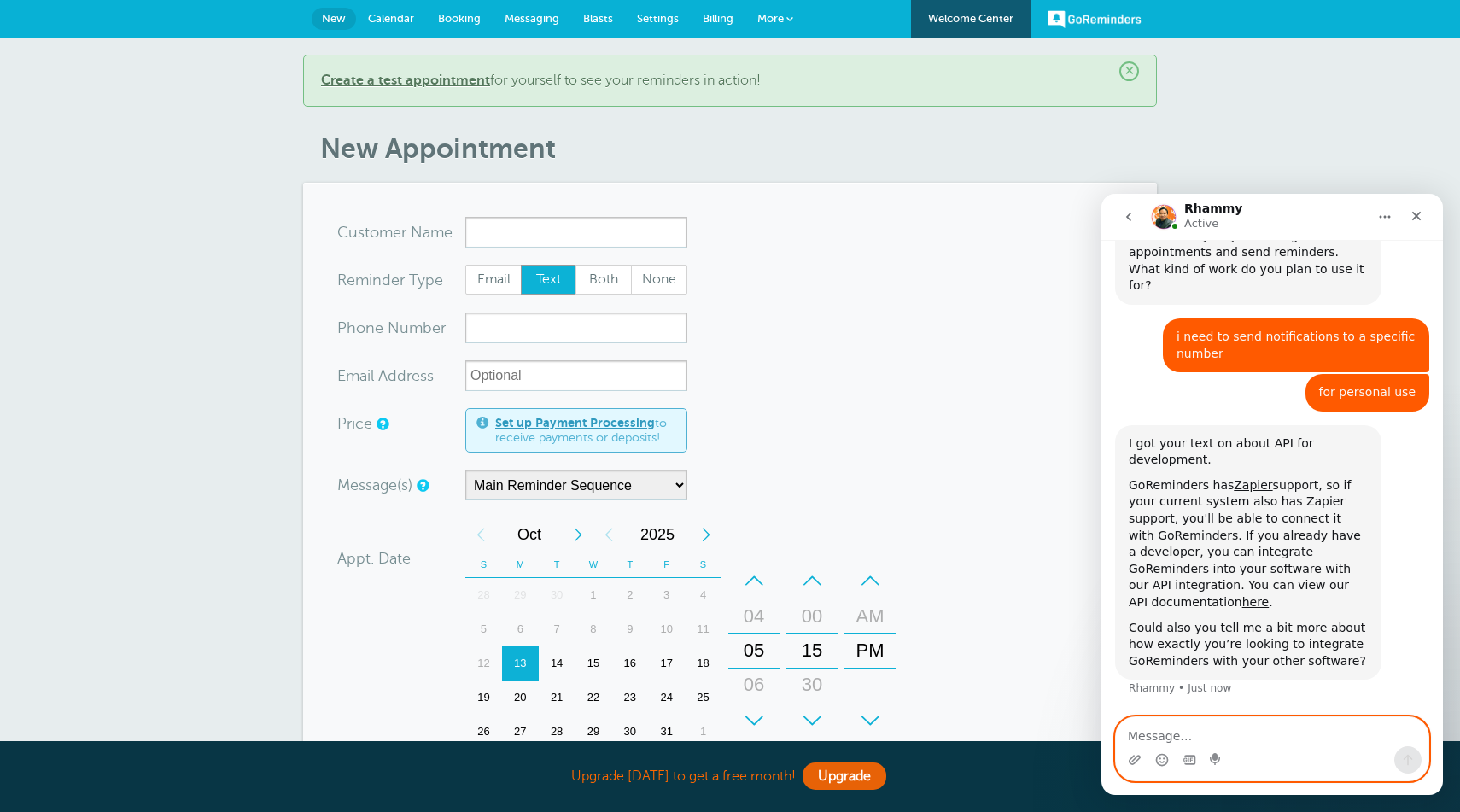
scroll to position [492, 0]
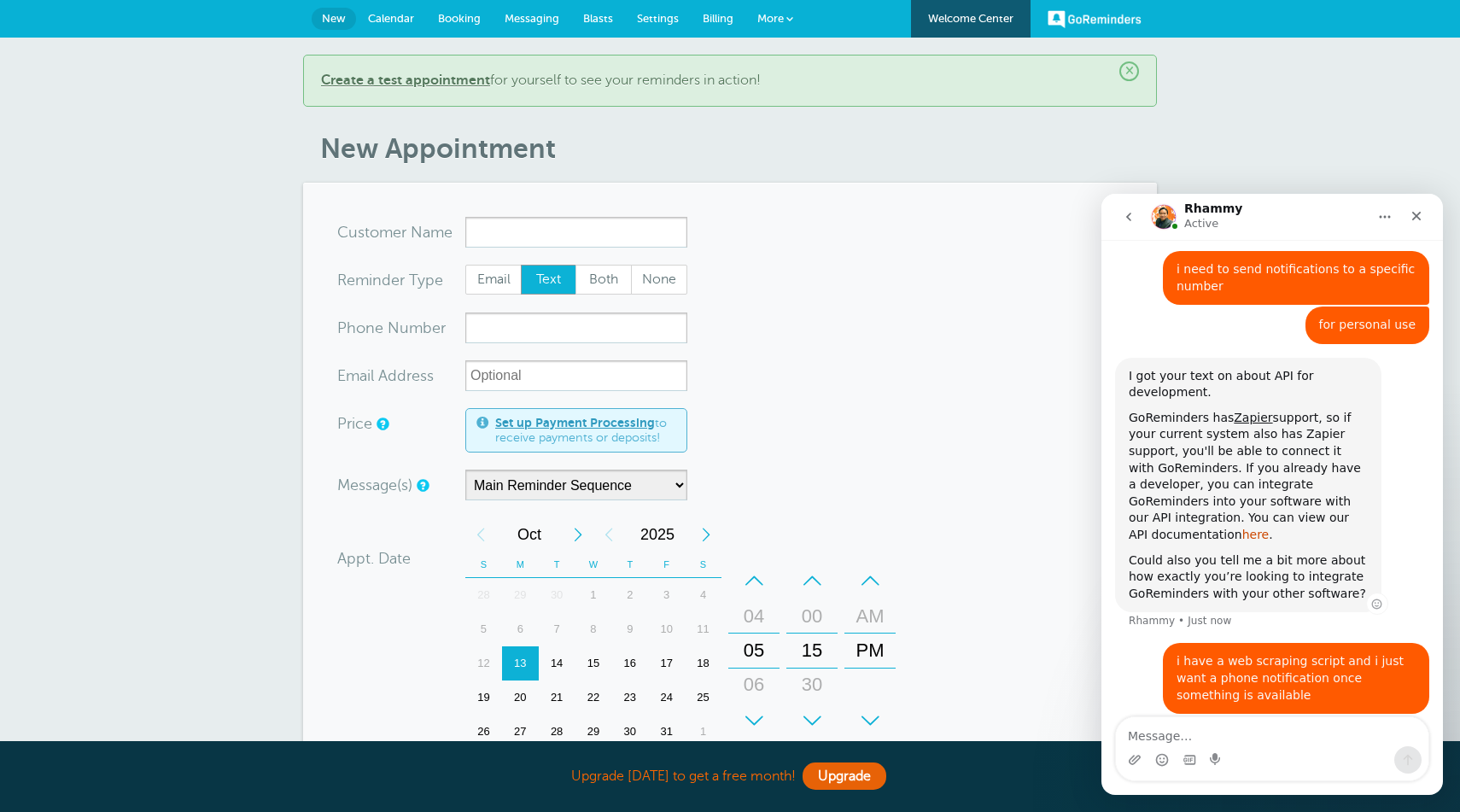
click at [1270, 528] on link "here" at bounding box center [1257, 535] width 27 height 14
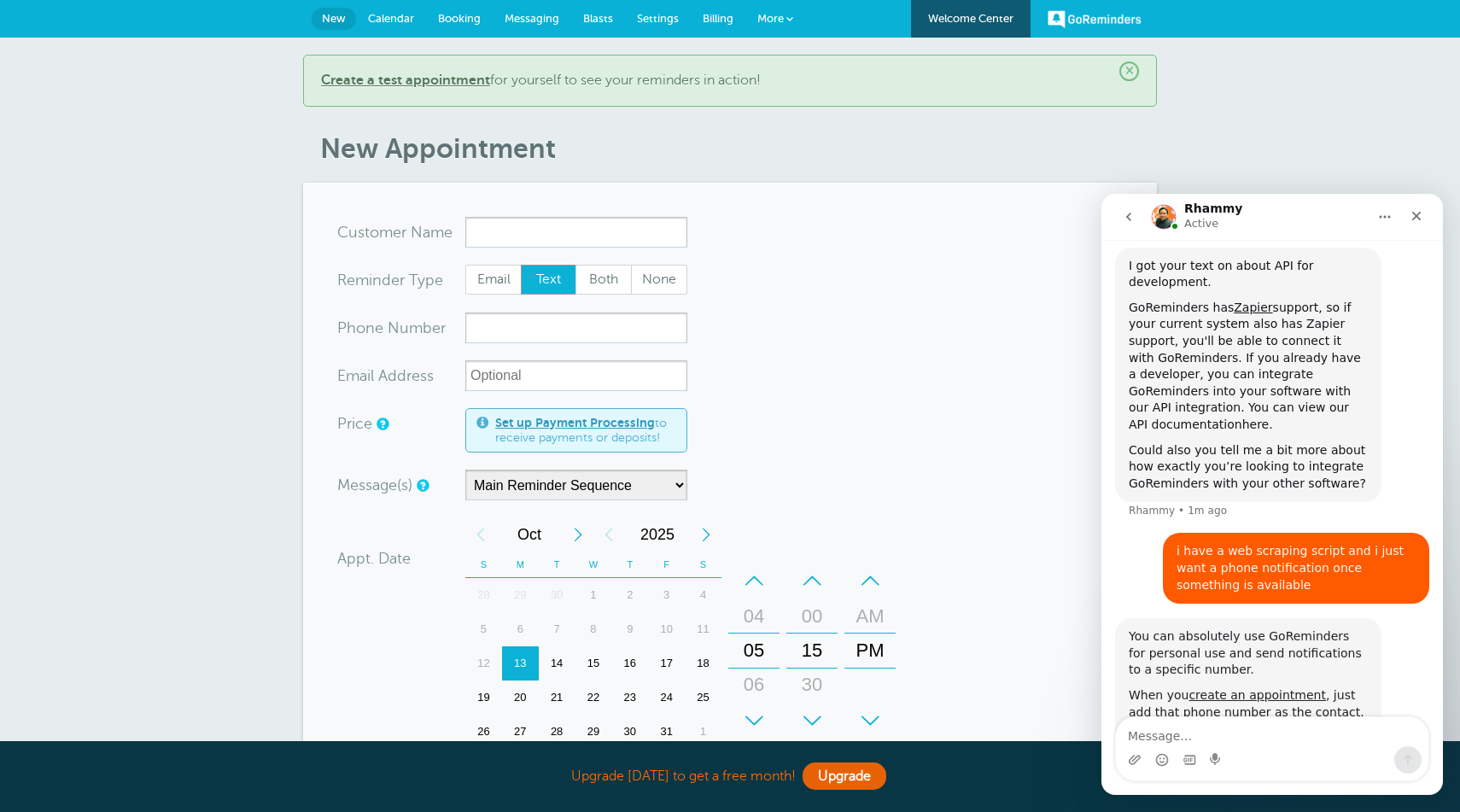
scroll to position [603, 0]
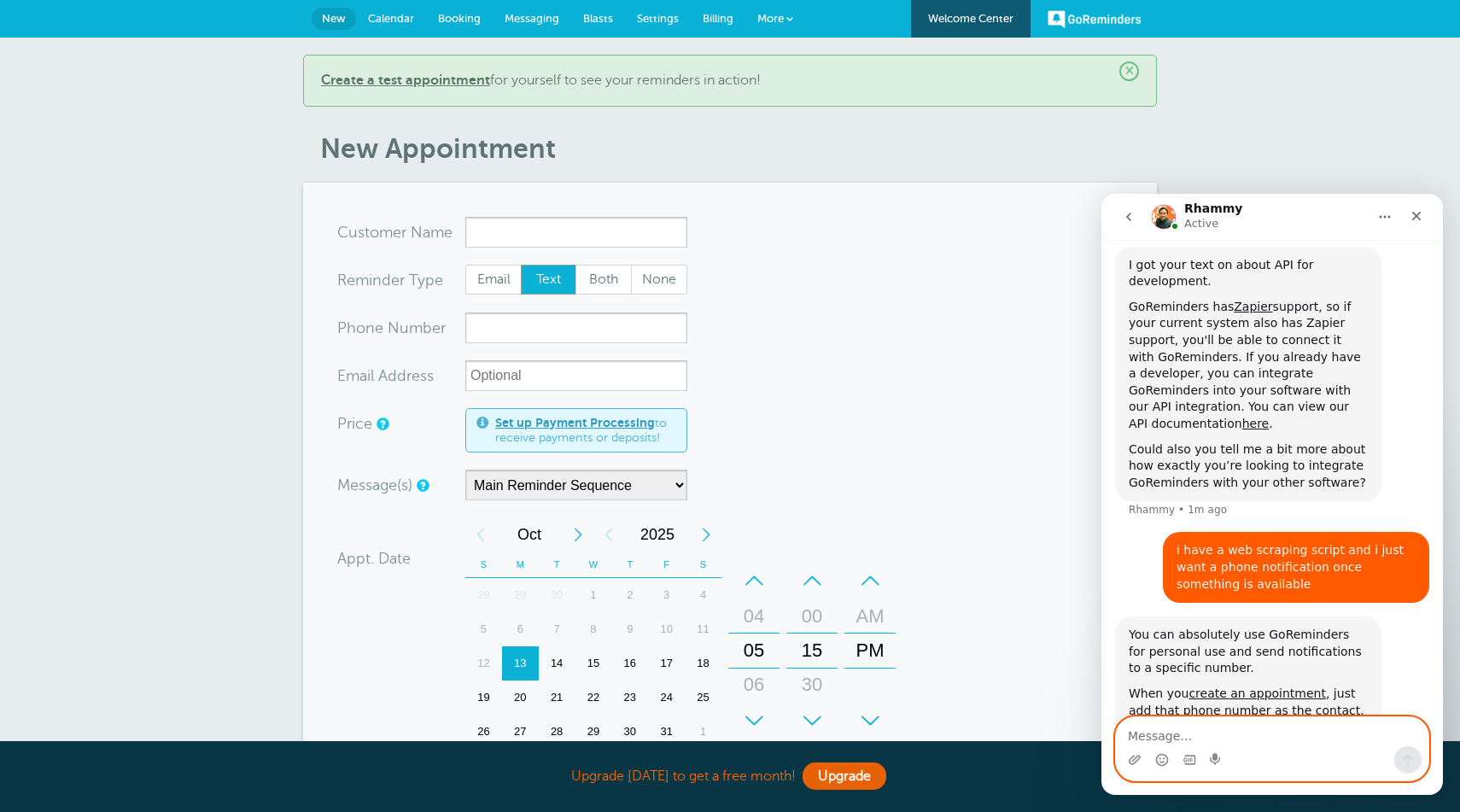
click at [1305, 731] on textarea "Message…" at bounding box center [1272, 732] width 312 height 29
type textarea "what is this appointments thing"
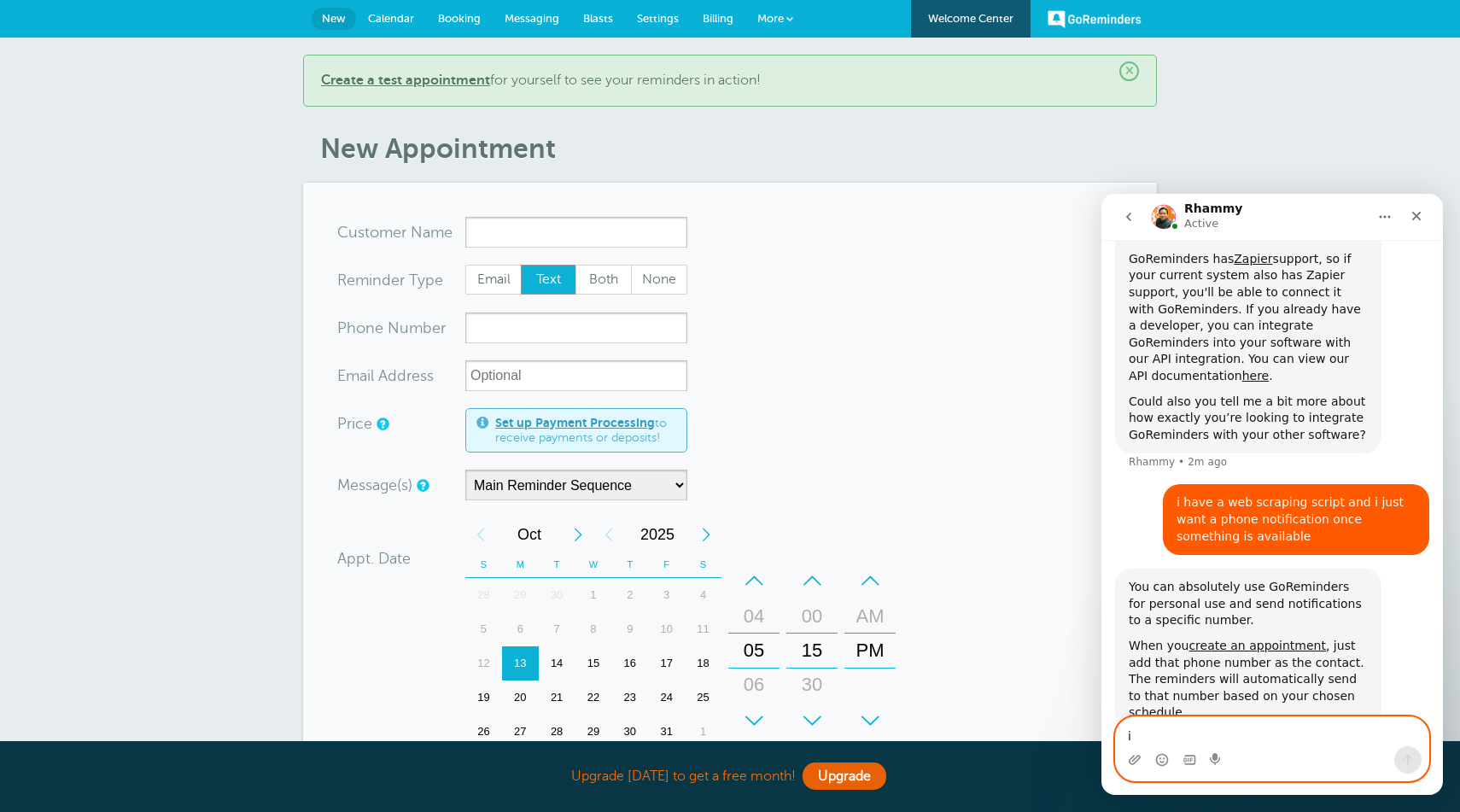
scroll to position [654, 0]
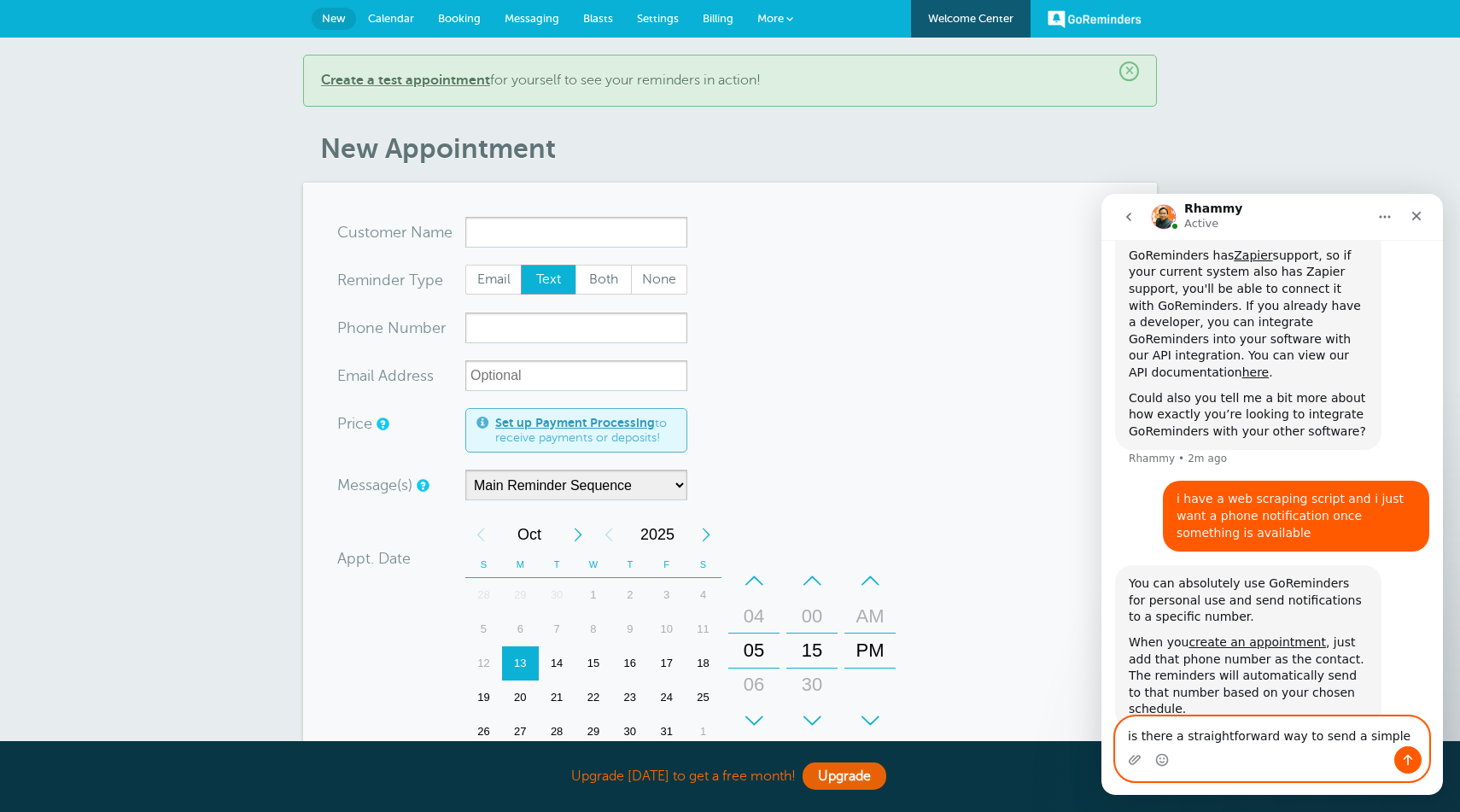
type textarea "is there a straightforward way to send a simple sms"
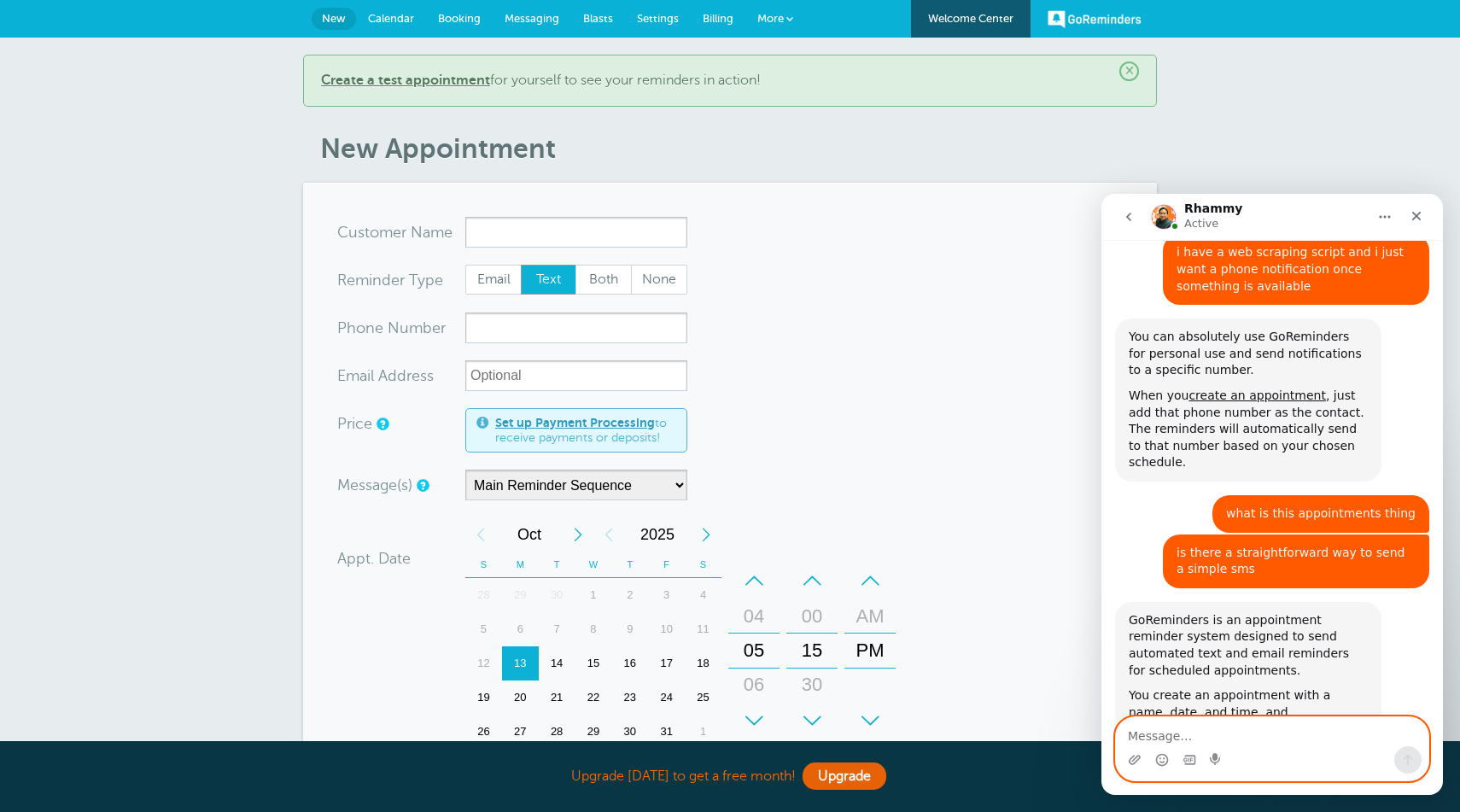
scroll to position [902, 0]
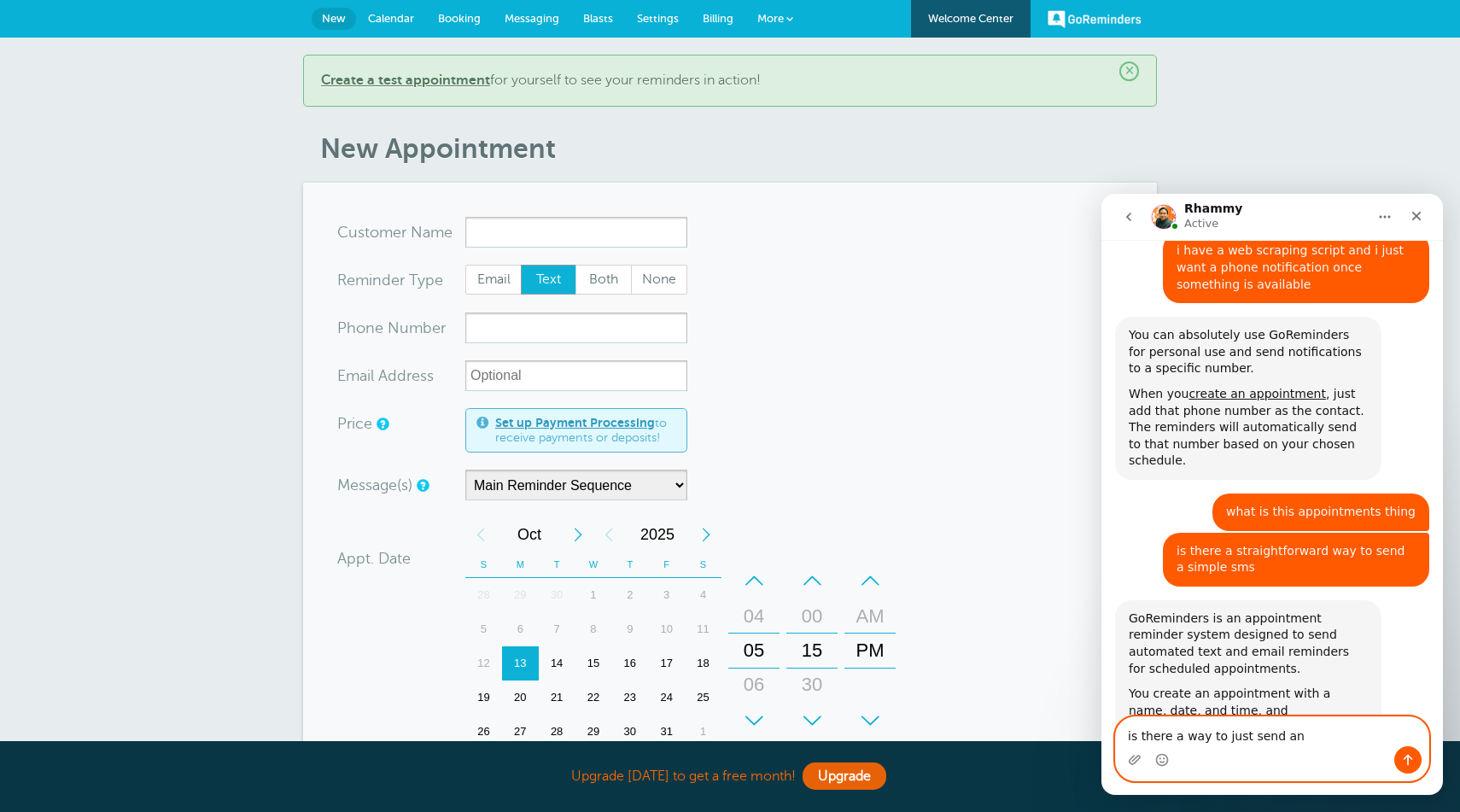
type textarea "is there a way to just send an"
type textarea "so can the message be dynamic"
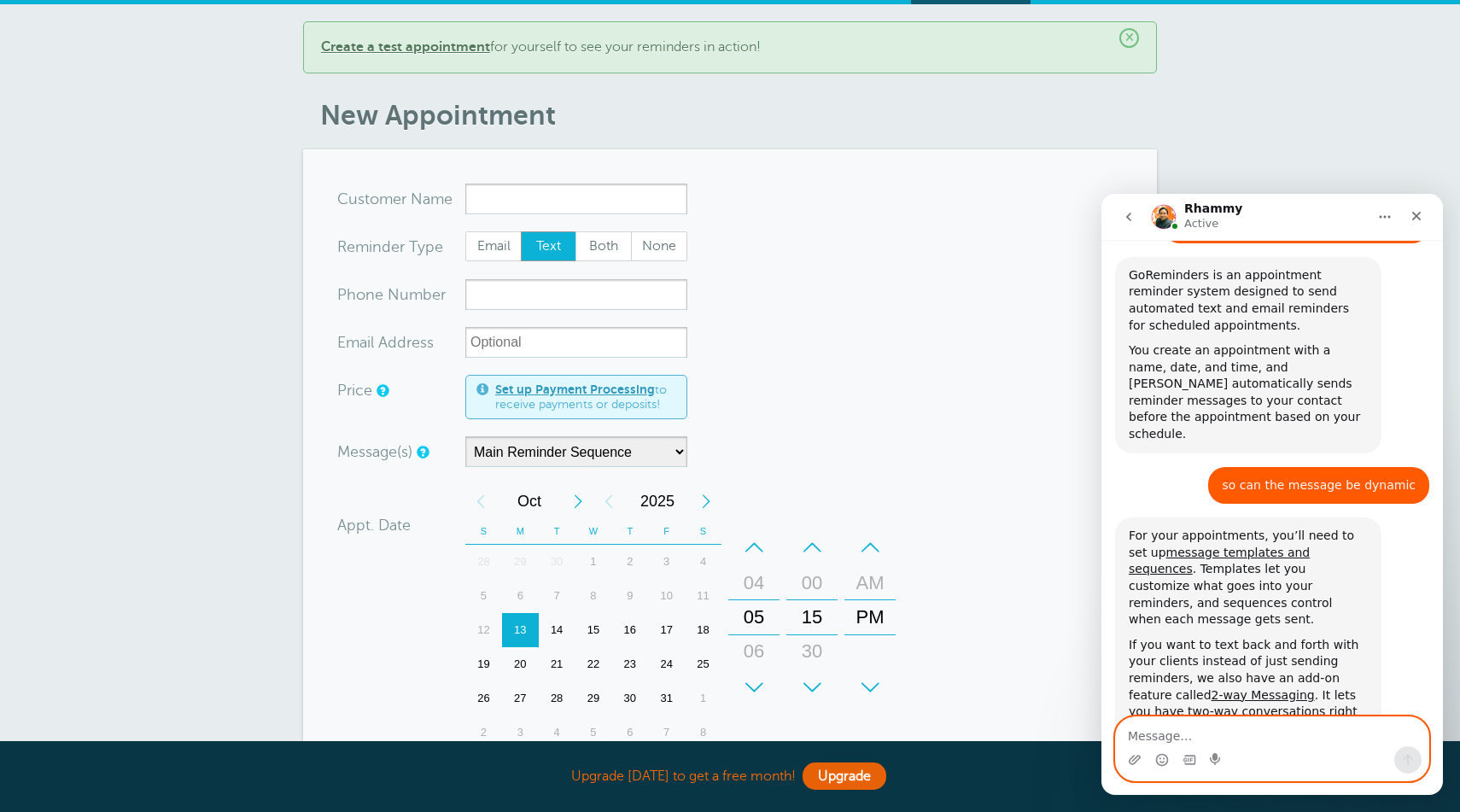
scroll to position [1303, 0]
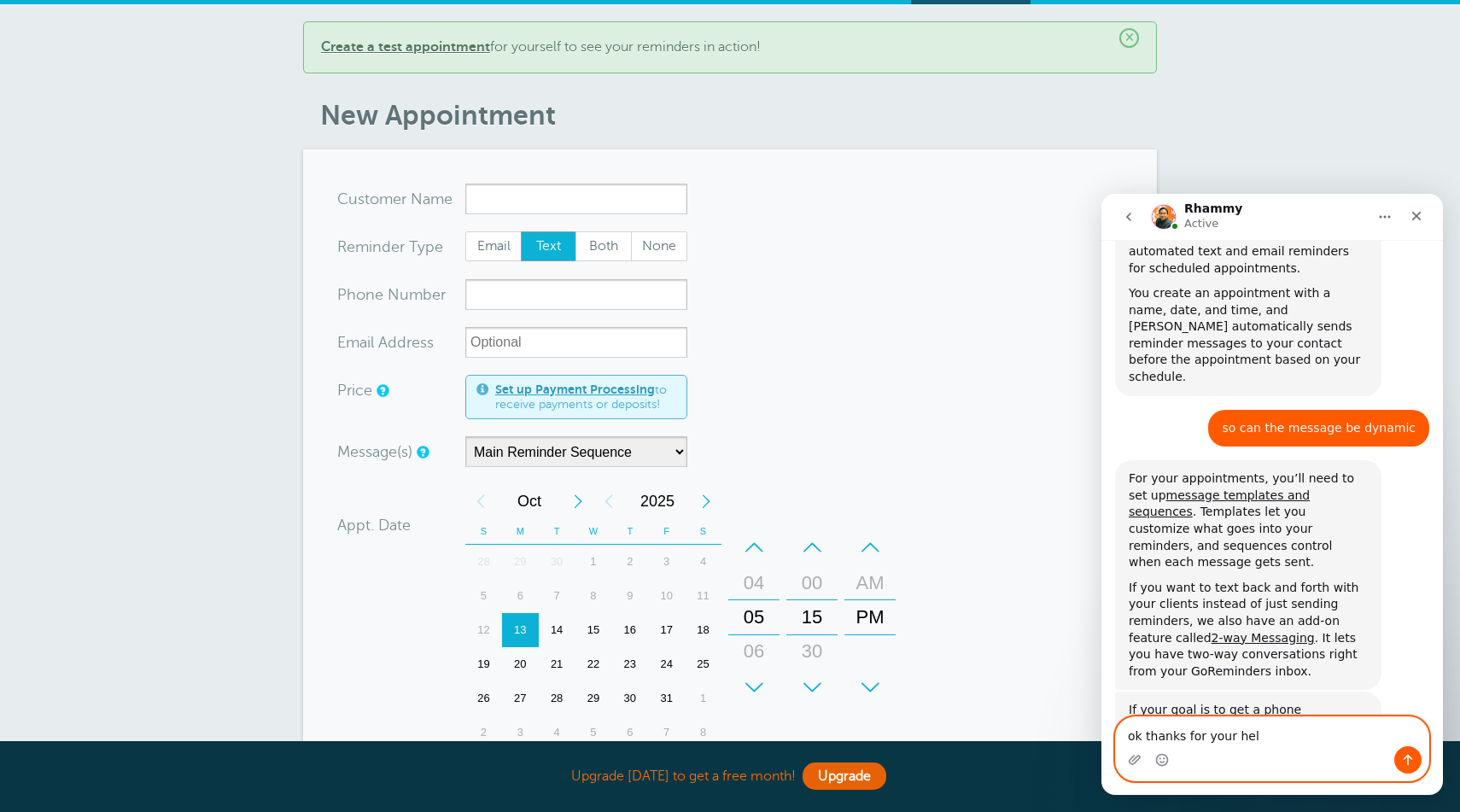
type textarea "ok thanks for your help"
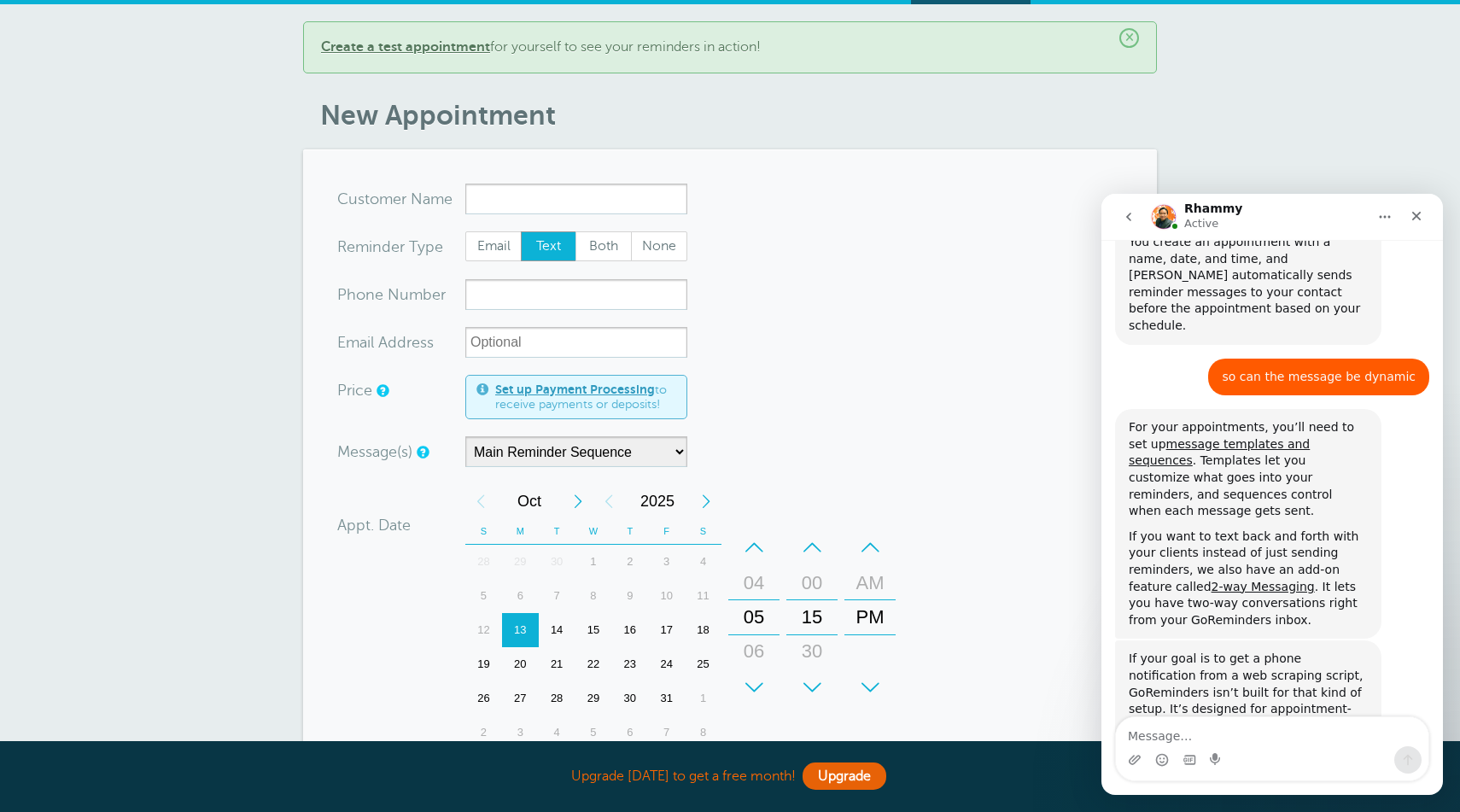
click at [1199, 209] on h1 "Rhammy" at bounding box center [1215, 208] width 59 height 13
